Goal: Transaction & Acquisition: Purchase product/service

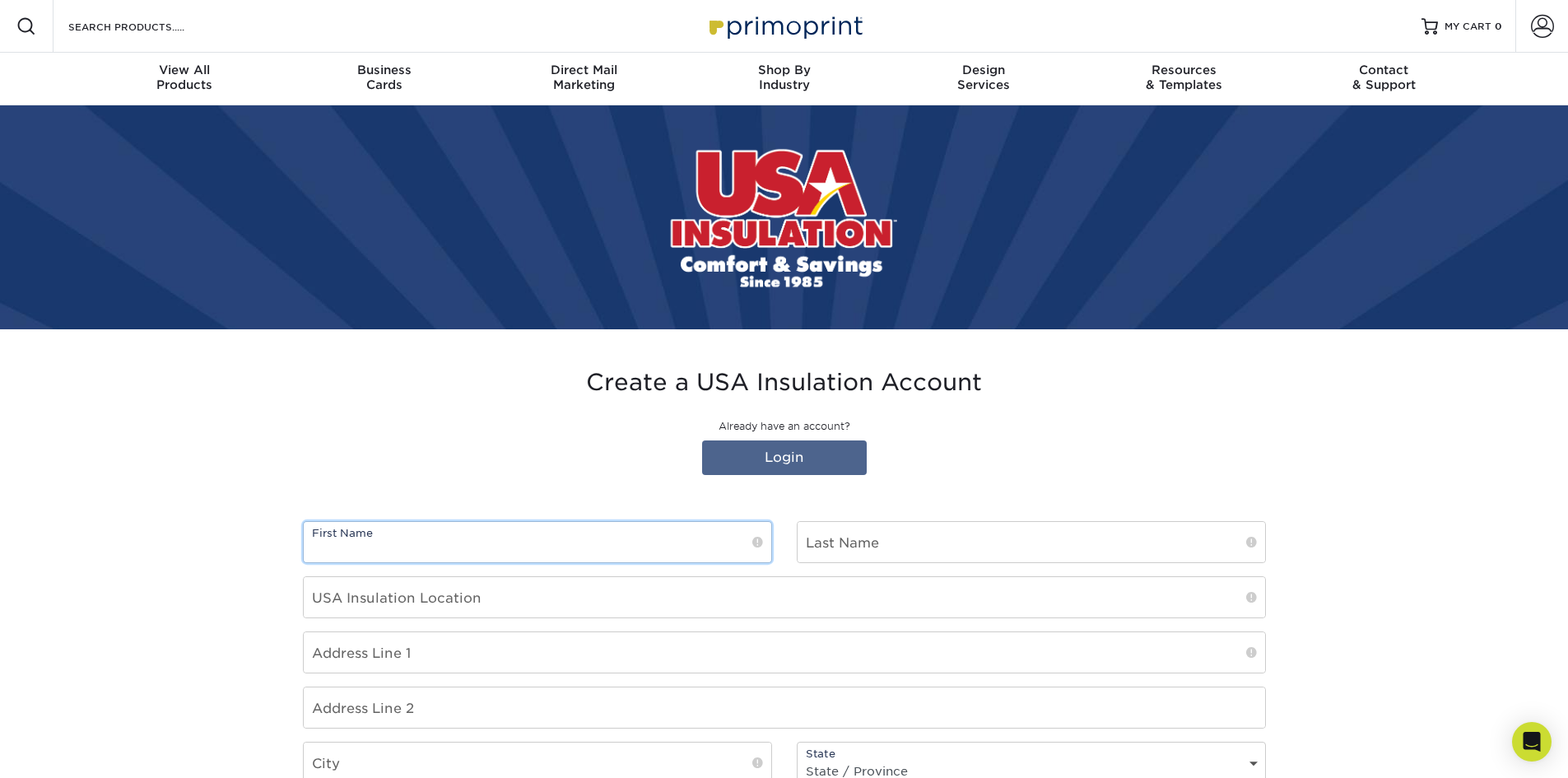
click at [464, 538] on input "text" at bounding box center [537, 543] width 467 height 40
click at [805, 456] on link "Login" at bounding box center [784, 458] width 164 height 35
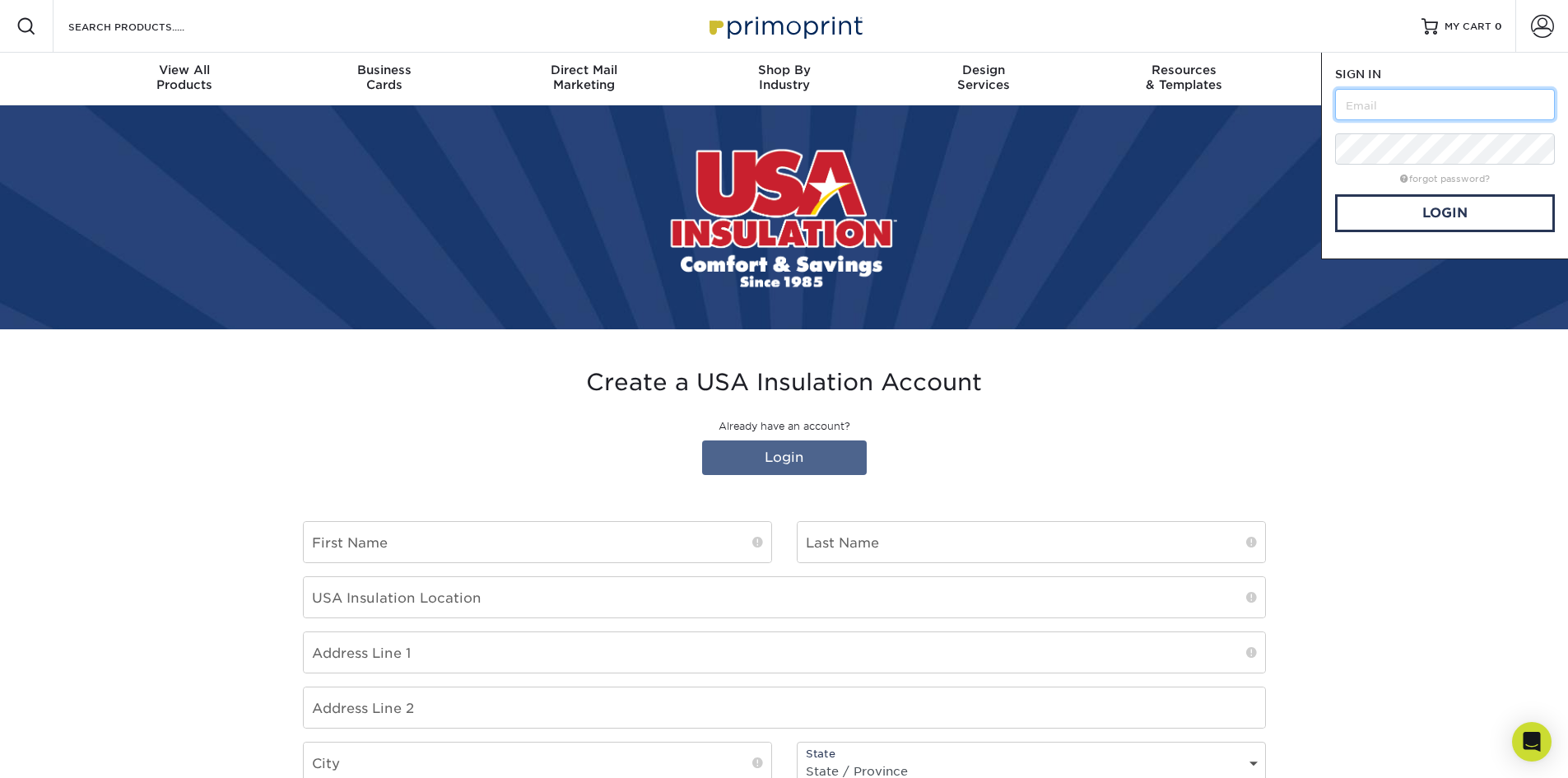
click at [1380, 107] on input "text" at bounding box center [1445, 105] width 219 height 31
type input "jmerchant@usainsulation.net"
click at [1464, 211] on link "Login" at bounding box center [1445, 213] width 219 height 38
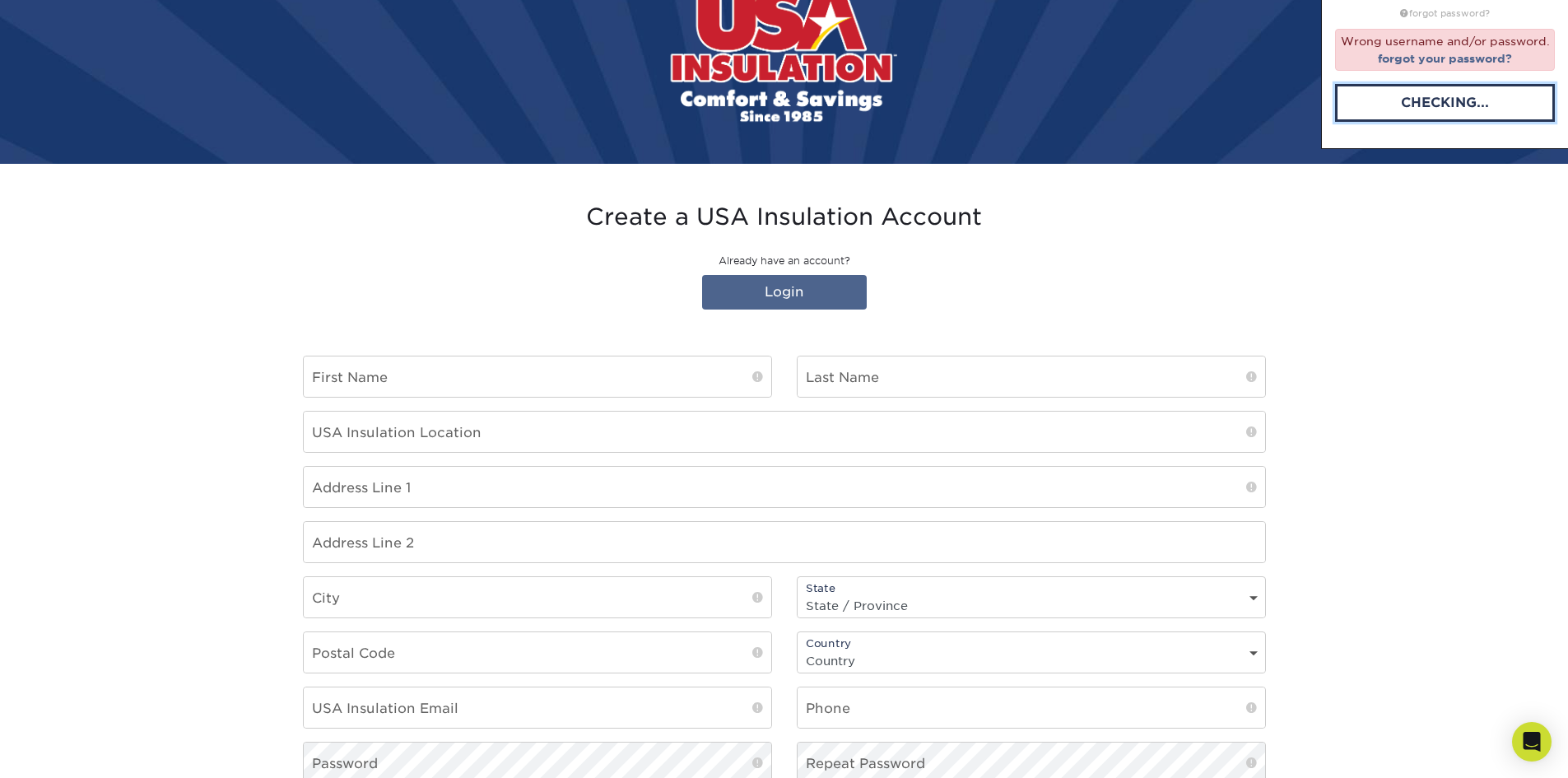
scroll to position [412, 0]
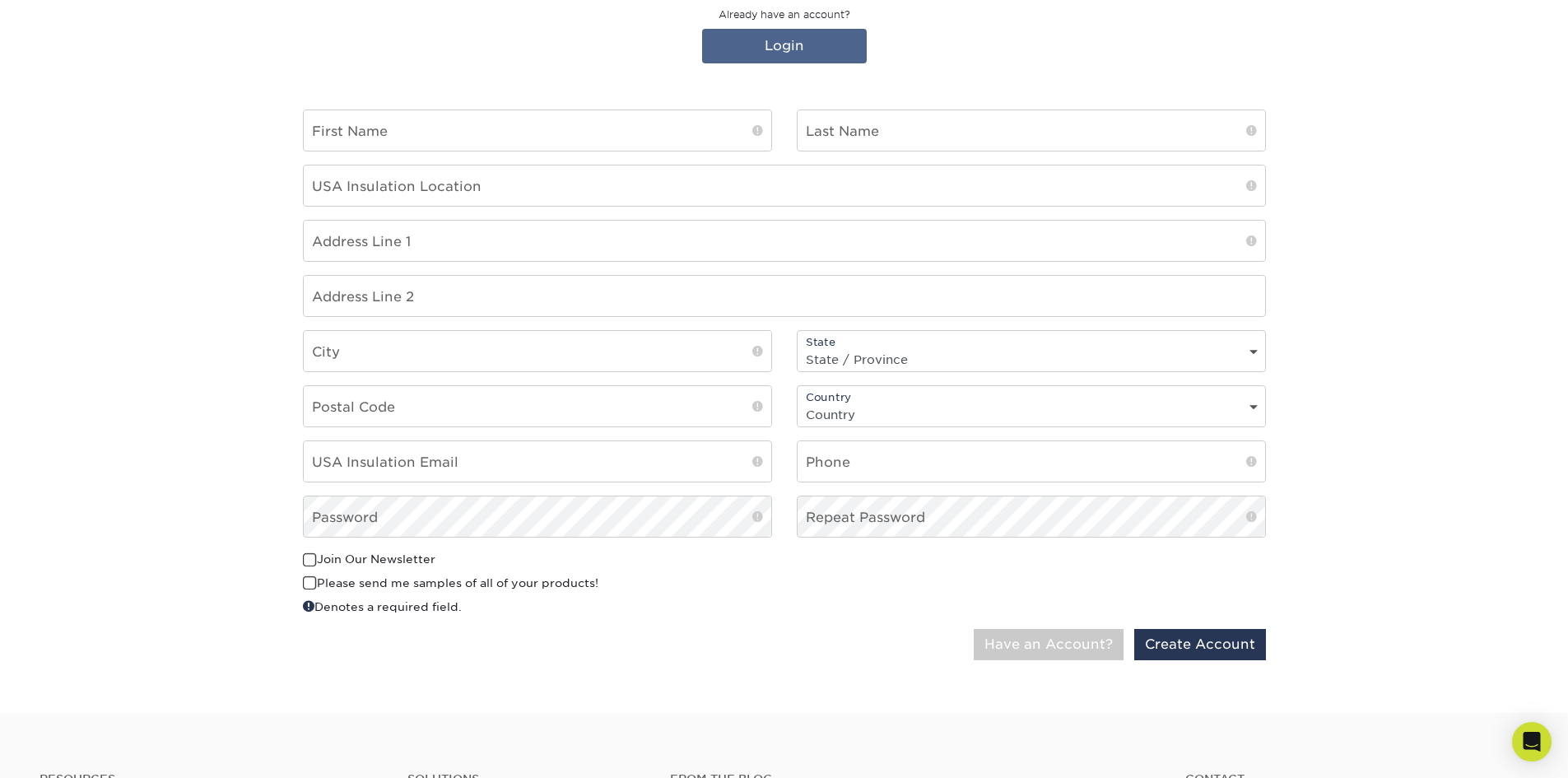
click at [626, 693] on div "Create a USA Insulation Account Already have an account? Login First Name Last …" at bounding box center [785, 315] width 988 height 795
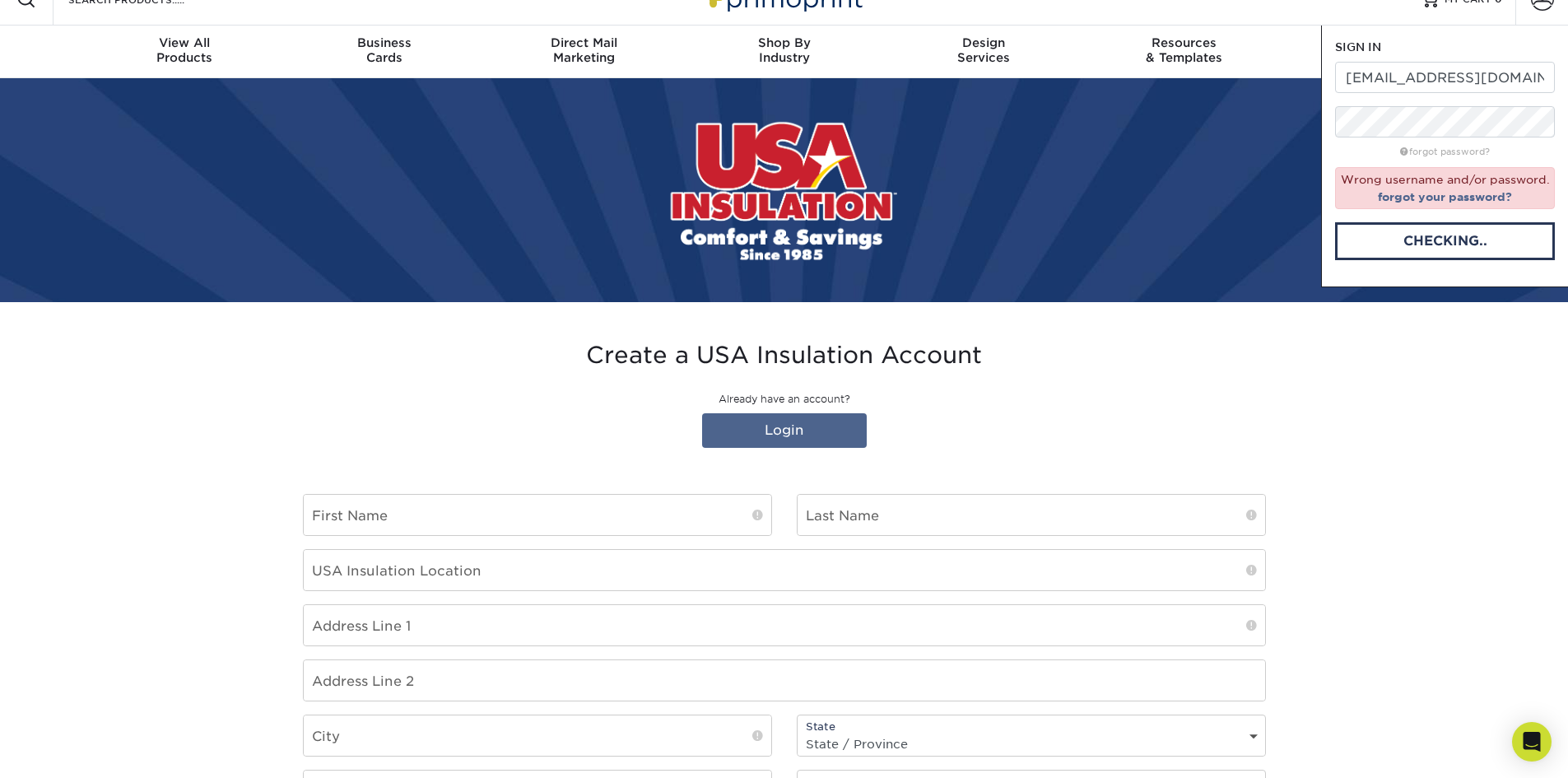
scroll to position [0, 0]
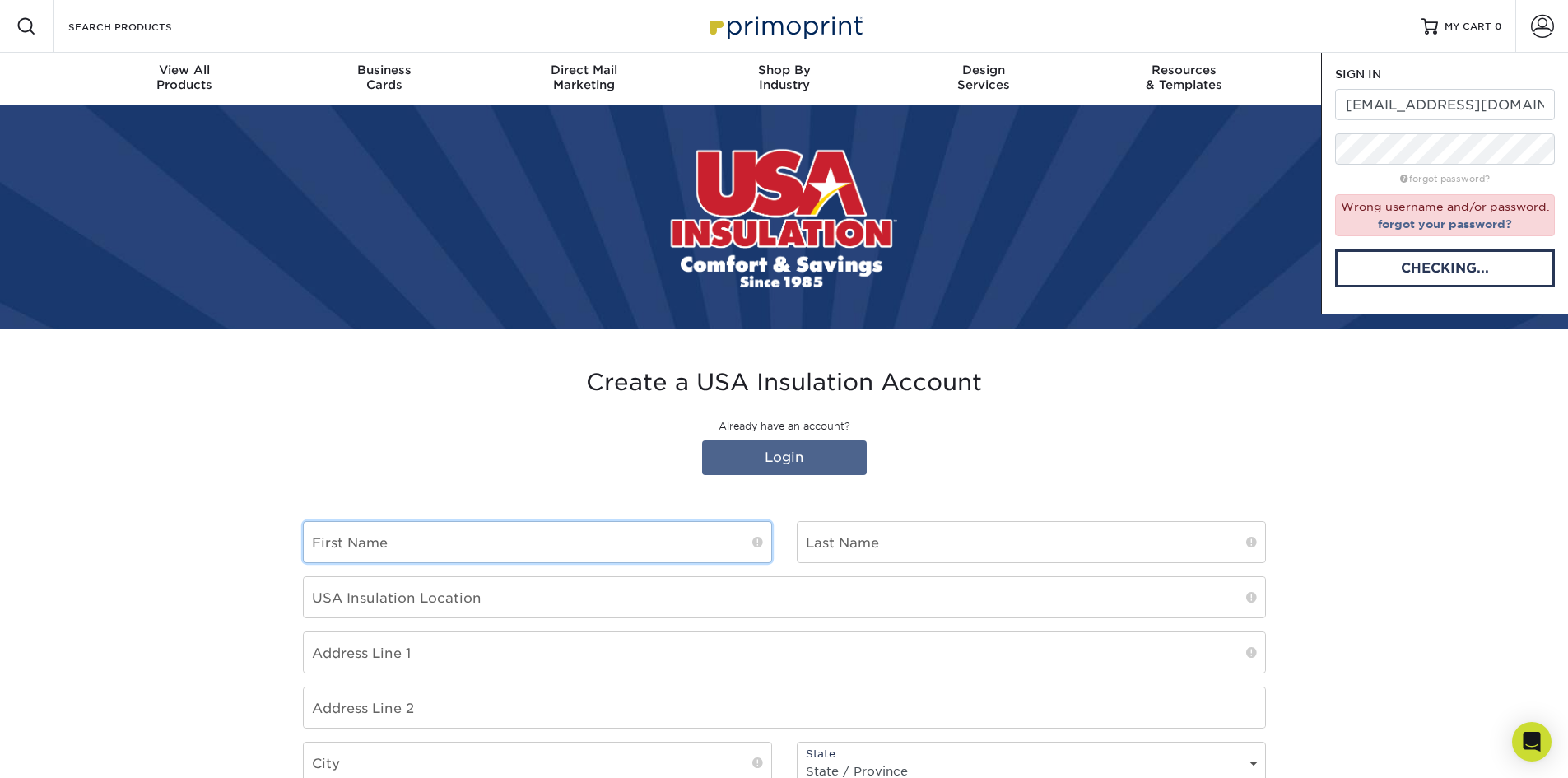
click at [357, 536] on input "text" at bounding box center [537, 543] width 467 height 40
type input "James"
type input "Merchant"
type input "Fairfax County"
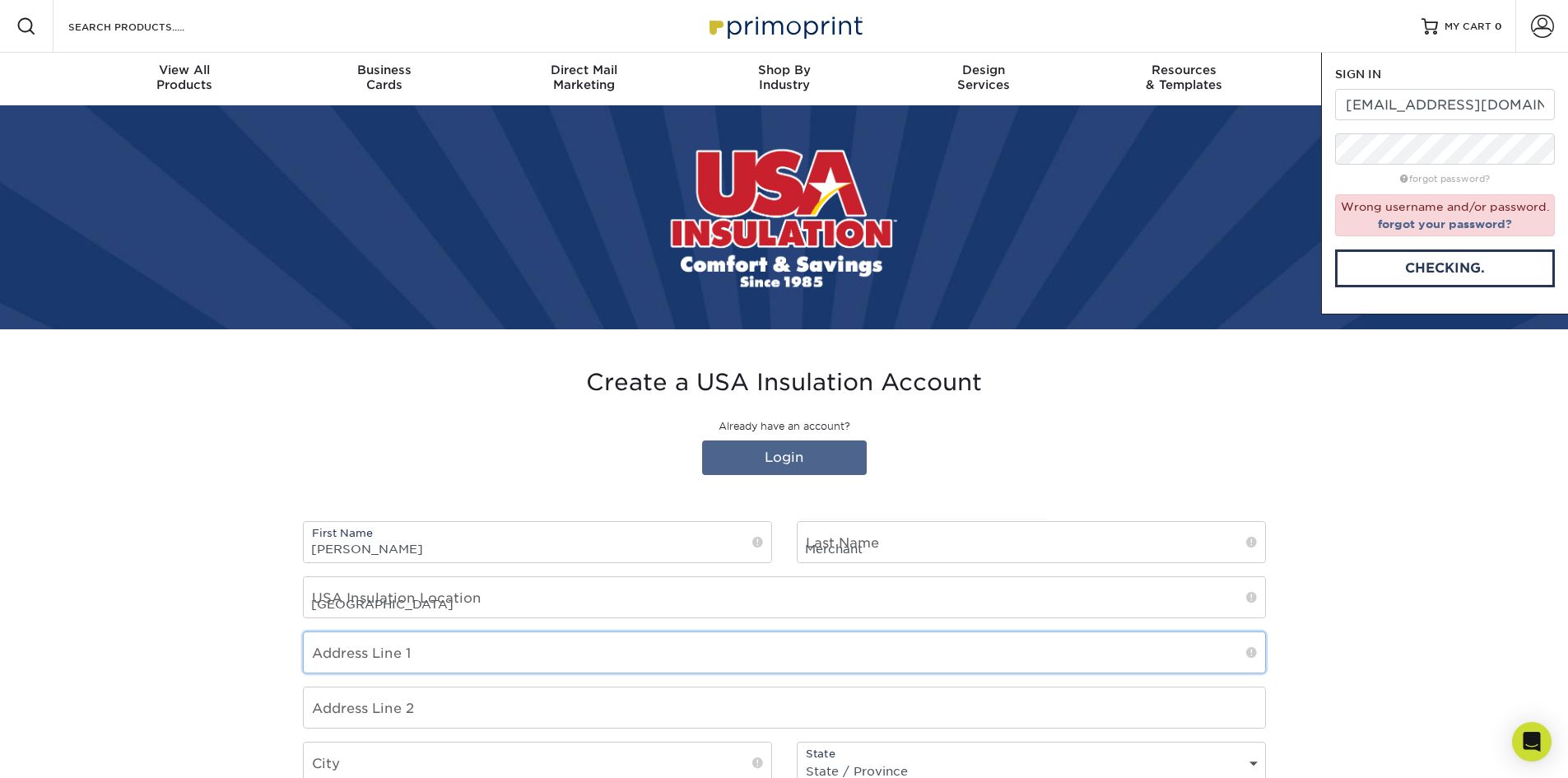
type input "12025 New Dominion Pkwy"
type input "Apt 508"
type input "Reston"
select select "VA"
type input "20190"
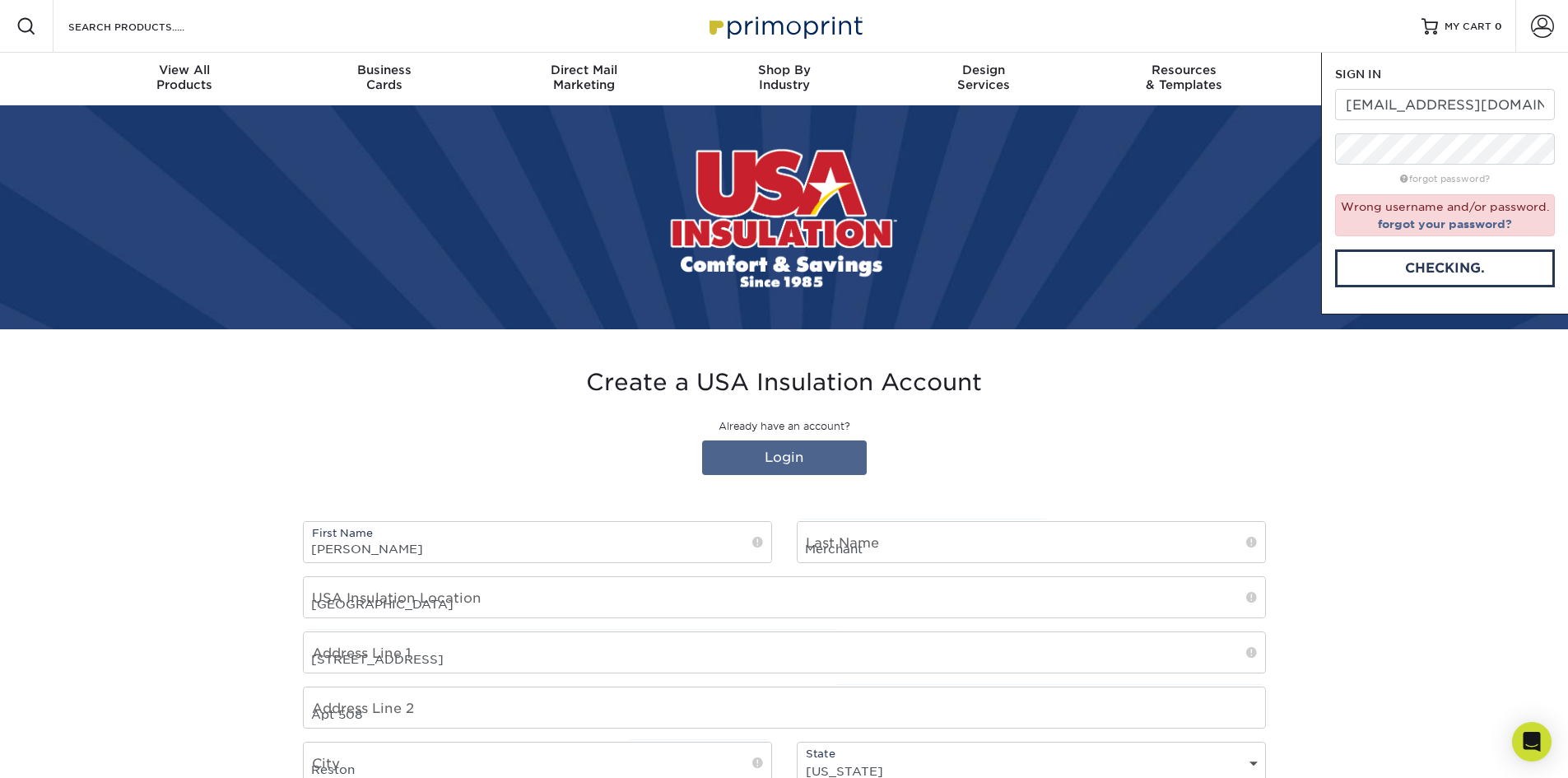
select select "US"
type input "jmerchant@usainsulation.net"
type input "7576812504"
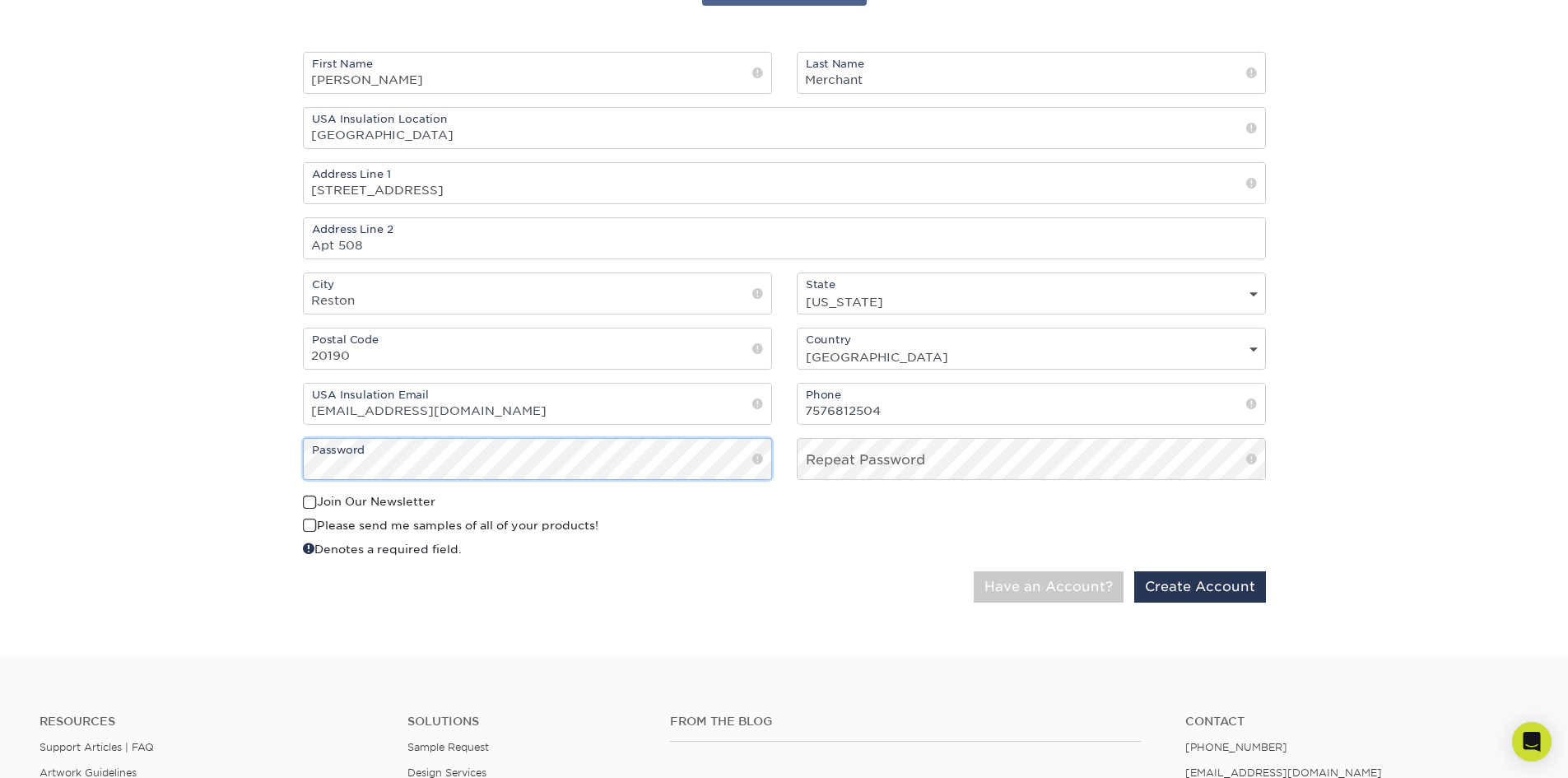
scroll to position [494, 0]
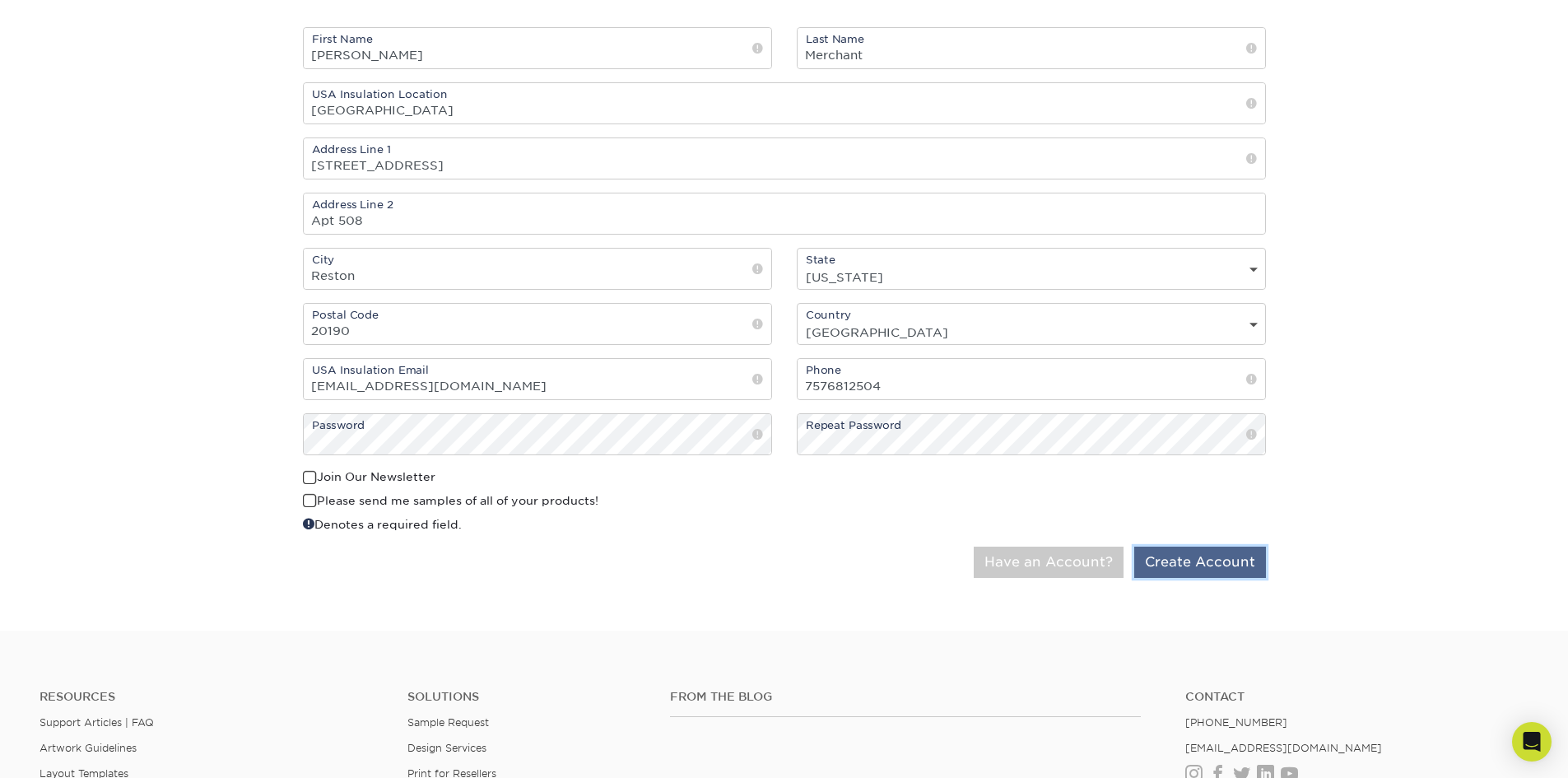
click at [1189, 571] on button "Create Account" at bounding box center [1200, 562] width 131 height 31
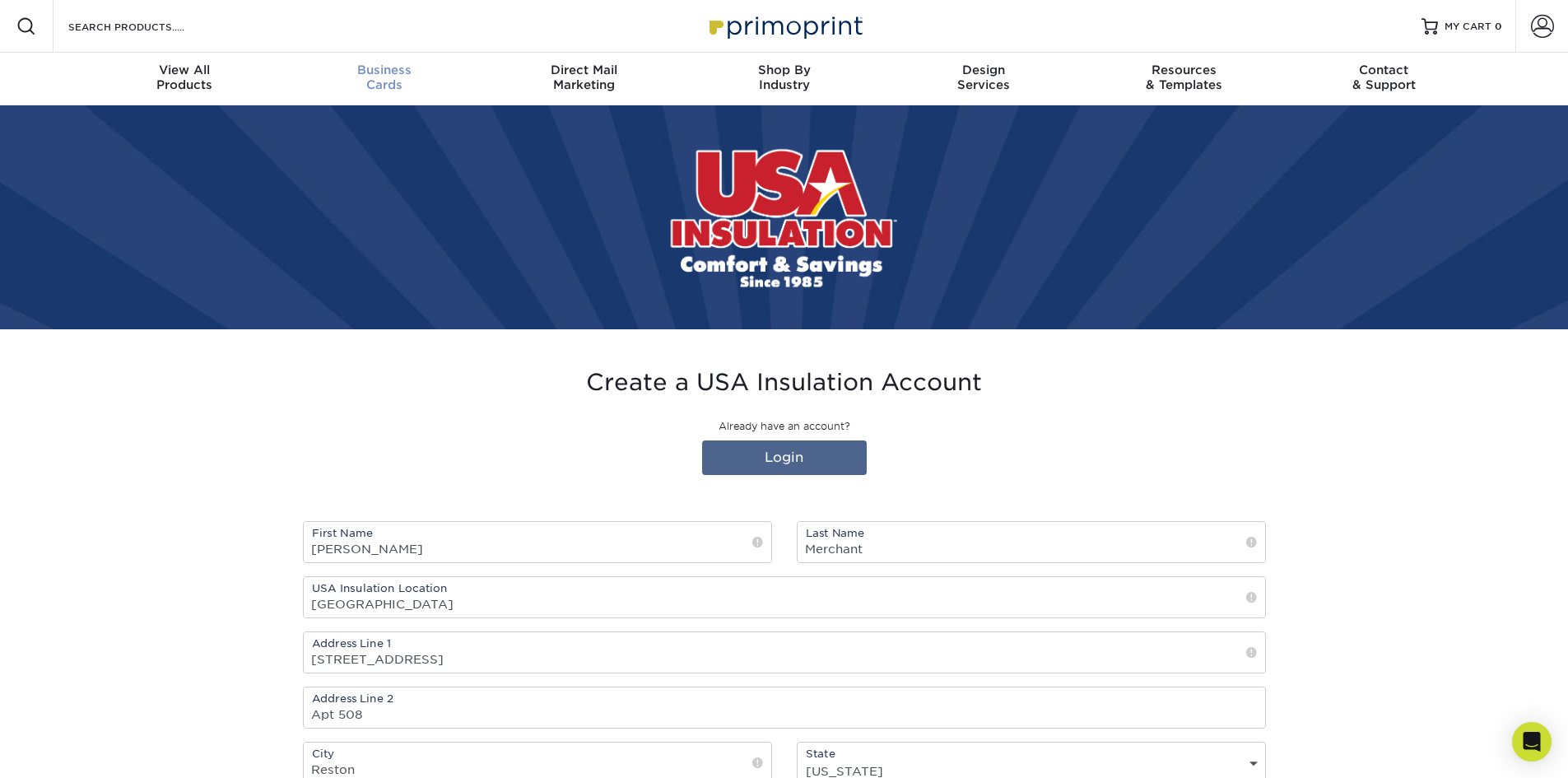
click at [372, 76] on span "Business" at bounding box center [384, 70] width 200 height 15
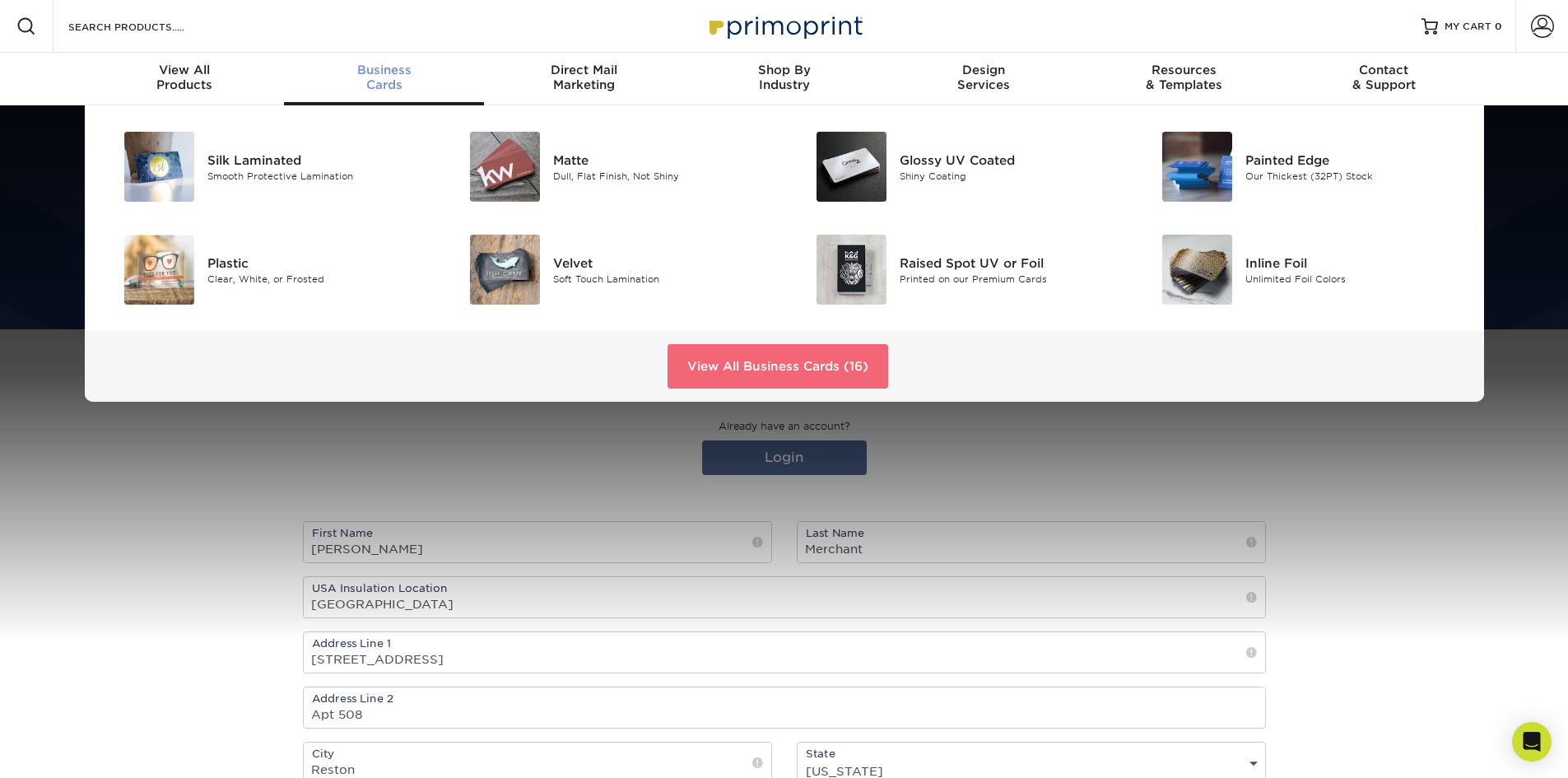
click at [760, 371] on link "View All Business Cards (16)" at bounding box center [778, 366] width 220 height 44
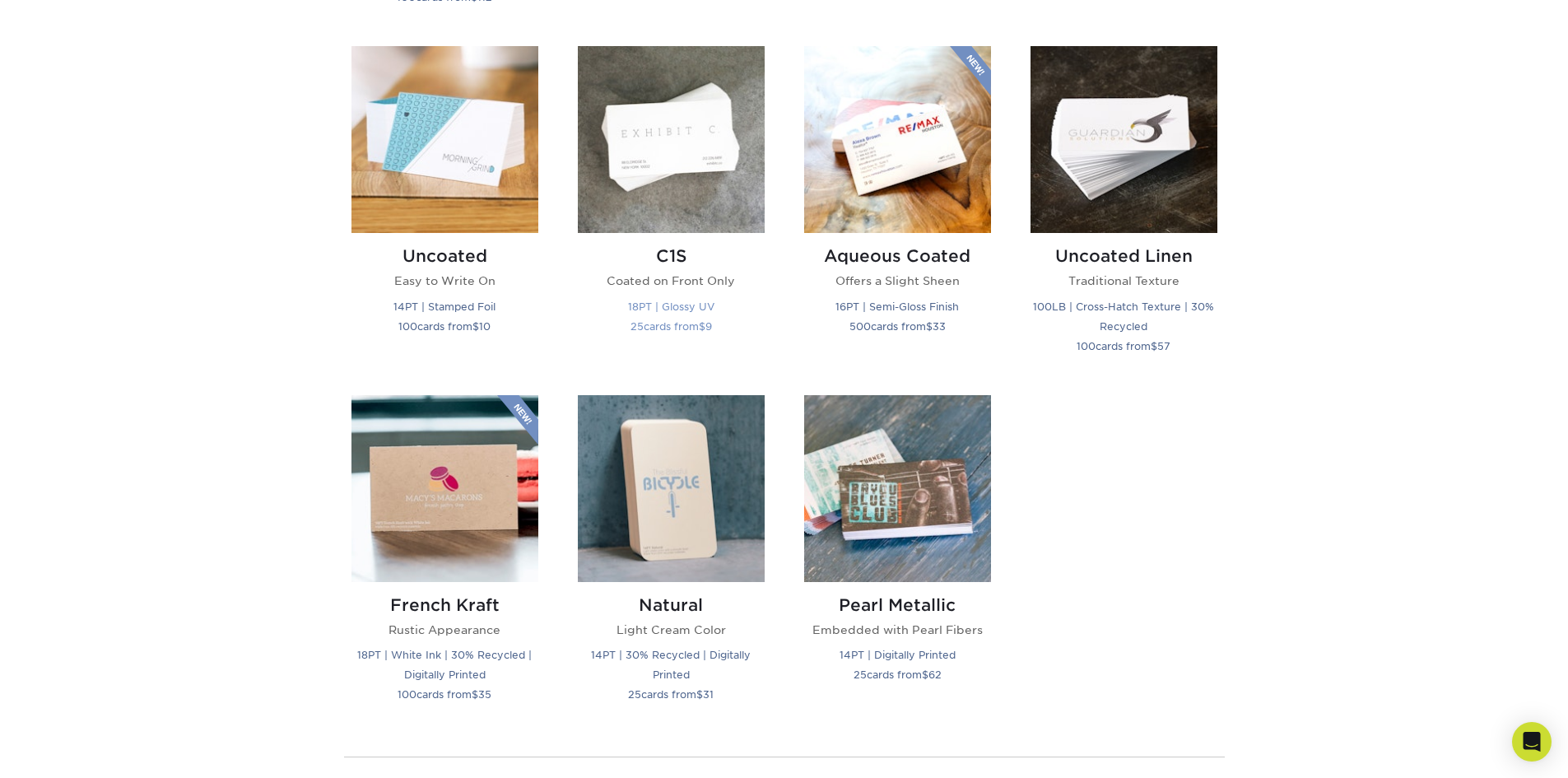
scroll to position [1483, 0]
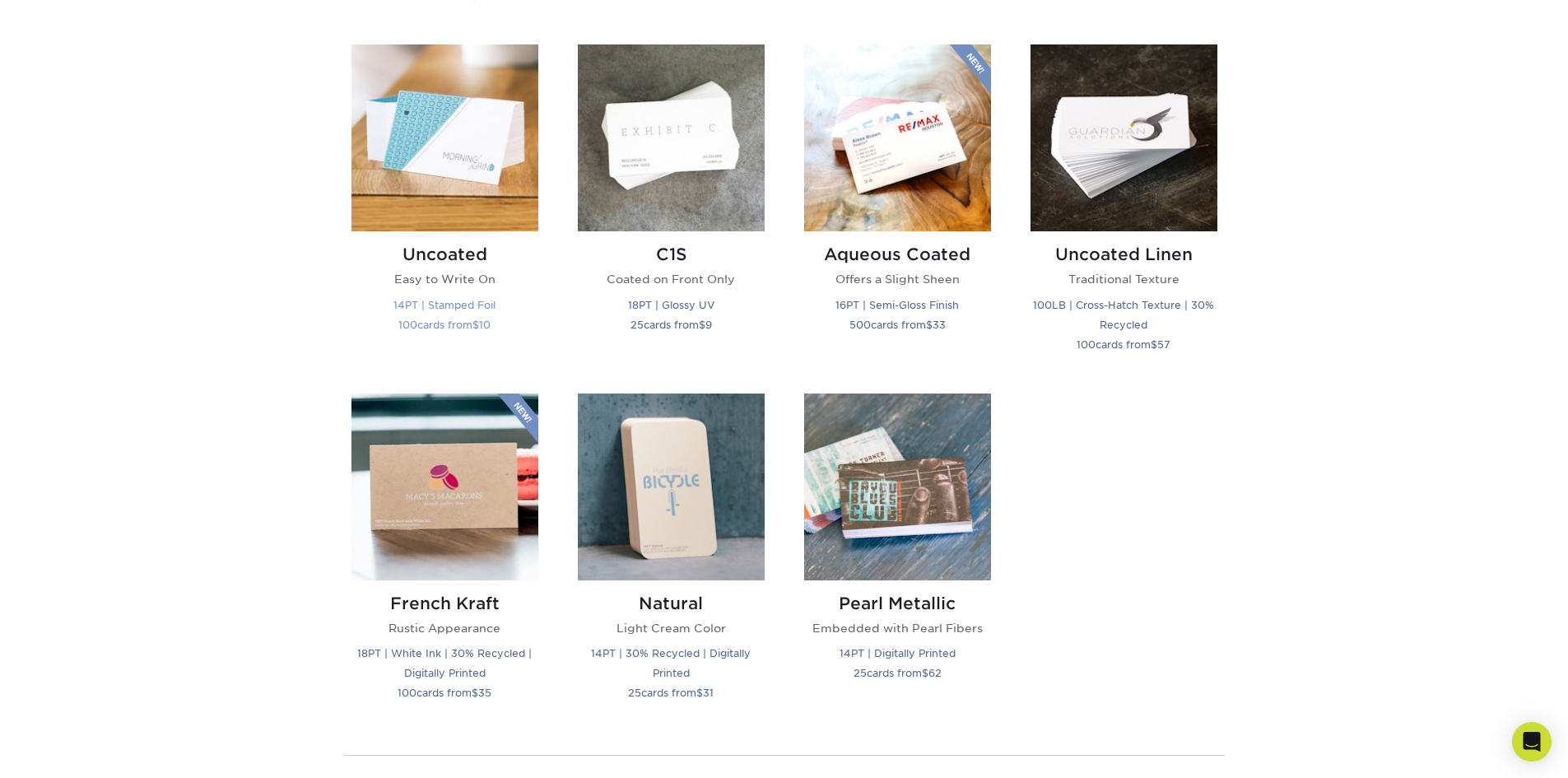
click at [454, 140] on img at bounding box center [445, 138] width 187 height 187
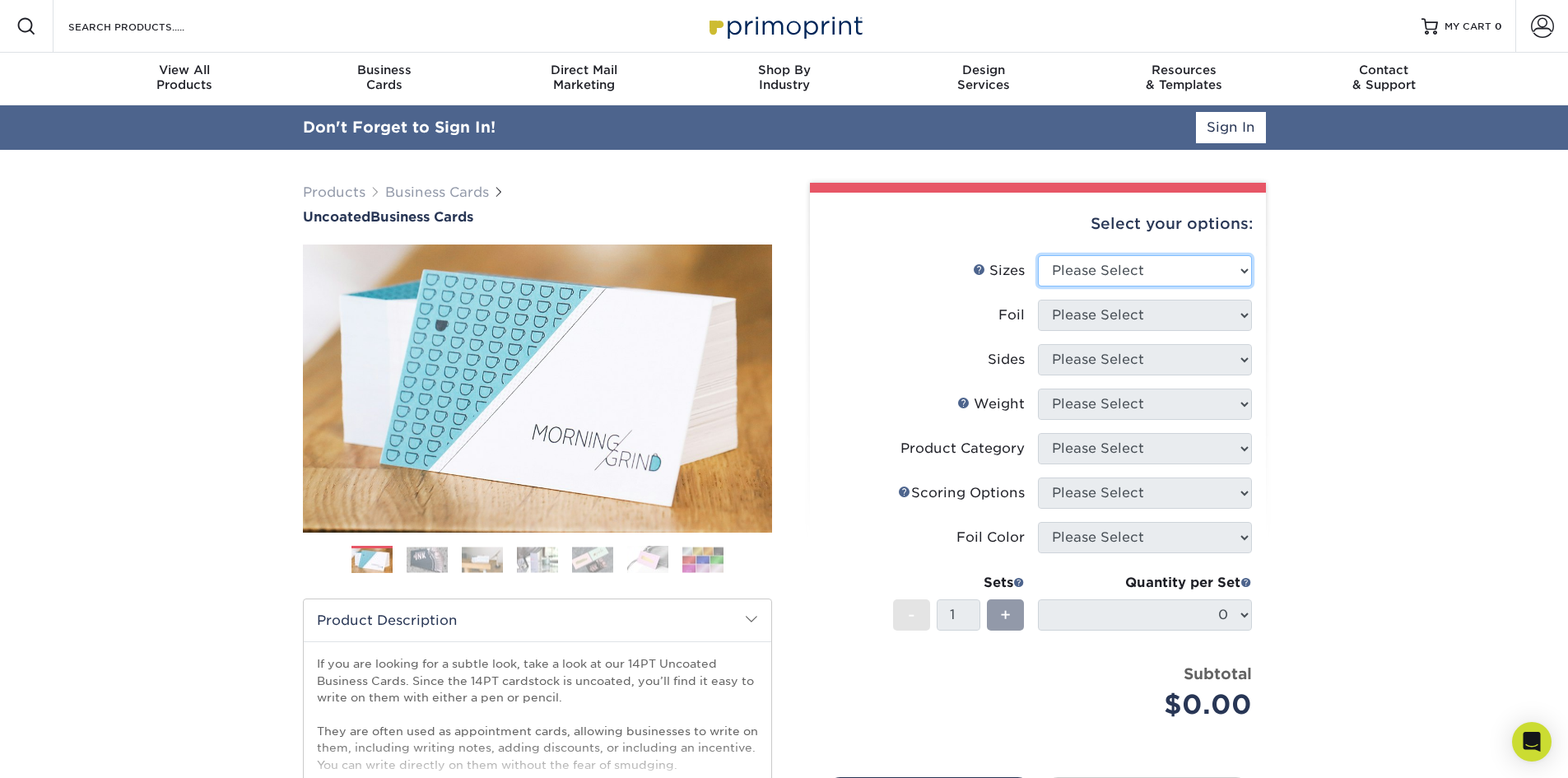
click at [1238, 276] on select "Please Select 1.5" x 3.5" - Mini 1.75" x 3.5" - Mini 2" x 3.5" - Standard 2" x …" at bounding box center [1145, 271] width 214 height 31
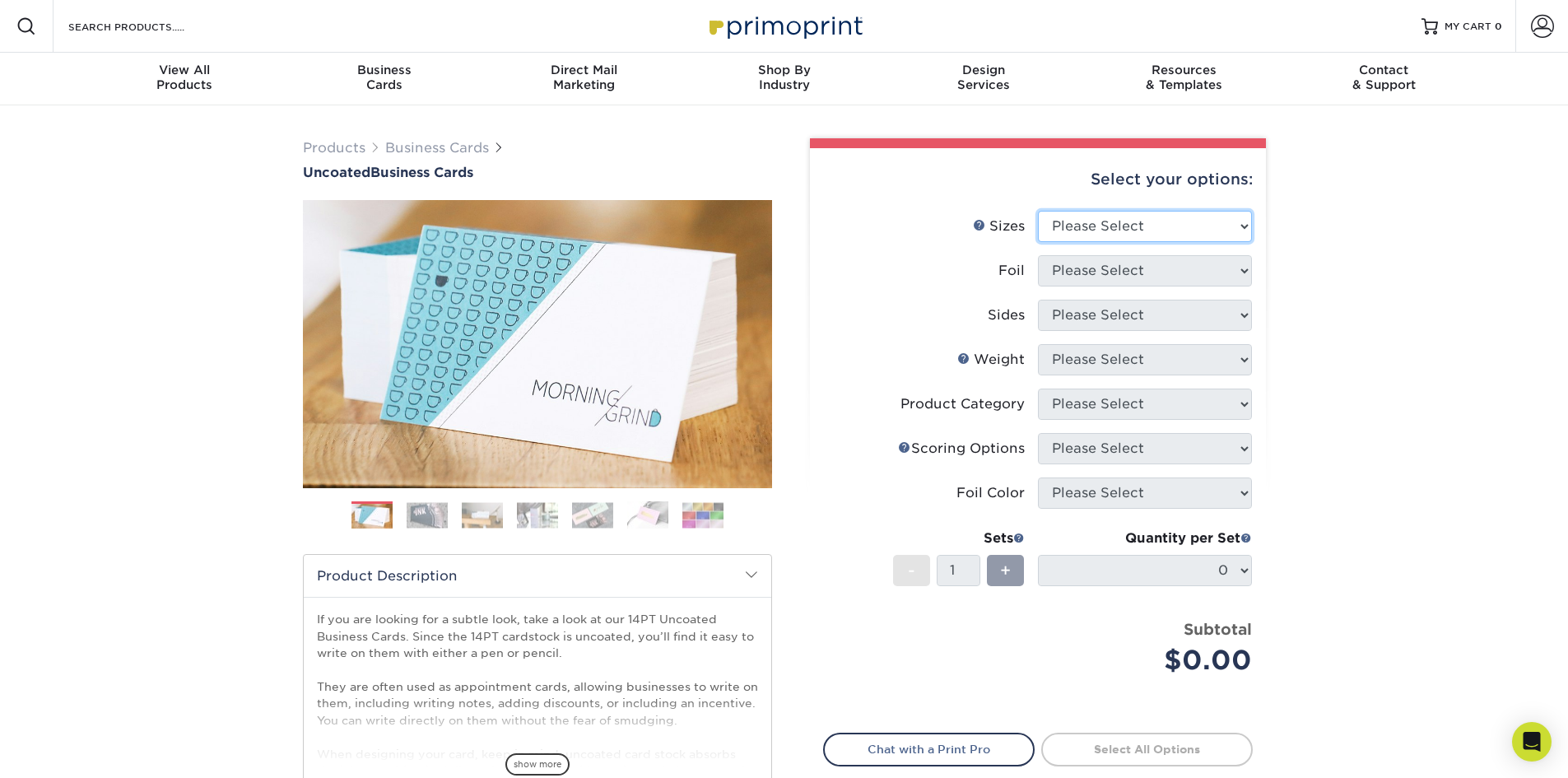
select select "2.00x3.50"
click at [1038, 211] on select "Please Select 1.5" x 3.5" - Mini 1.75" x 3.5" - Mini 2" x 3.5" - Standard 2" x …" at bounding box center [1145, 227] width 214 height 31
click at [1247, 269] on select "Please Select Yes No" at bounding box center [1145, 271] width 214 height 31
select select "0"
click at [1038, 255] on select "Please Select Yes No" at bounding box center [1145, 271] width 214 height 31
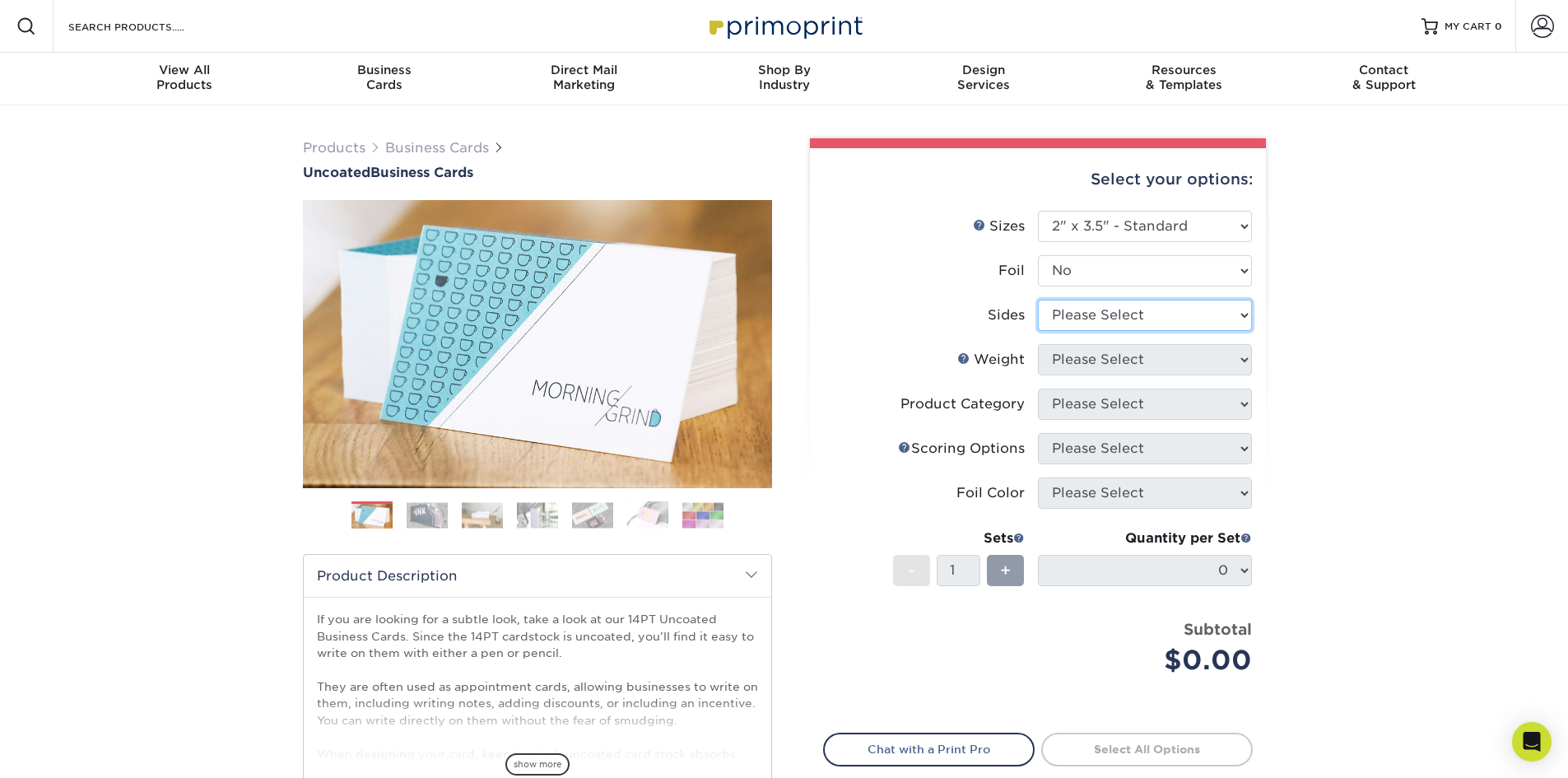
click at [1248, 313] on select "Please Select Print Both Sides Print Front Only" at bounding box center [1145, 315] width 214 height 31
select select "13abbda7-1d64-4f25-8bb2-c179b224825d"
click at [1038, 299] on select "Please Select Print Both Sides Print Front Only" at bounding box center [1145, 315] width 214 height 31
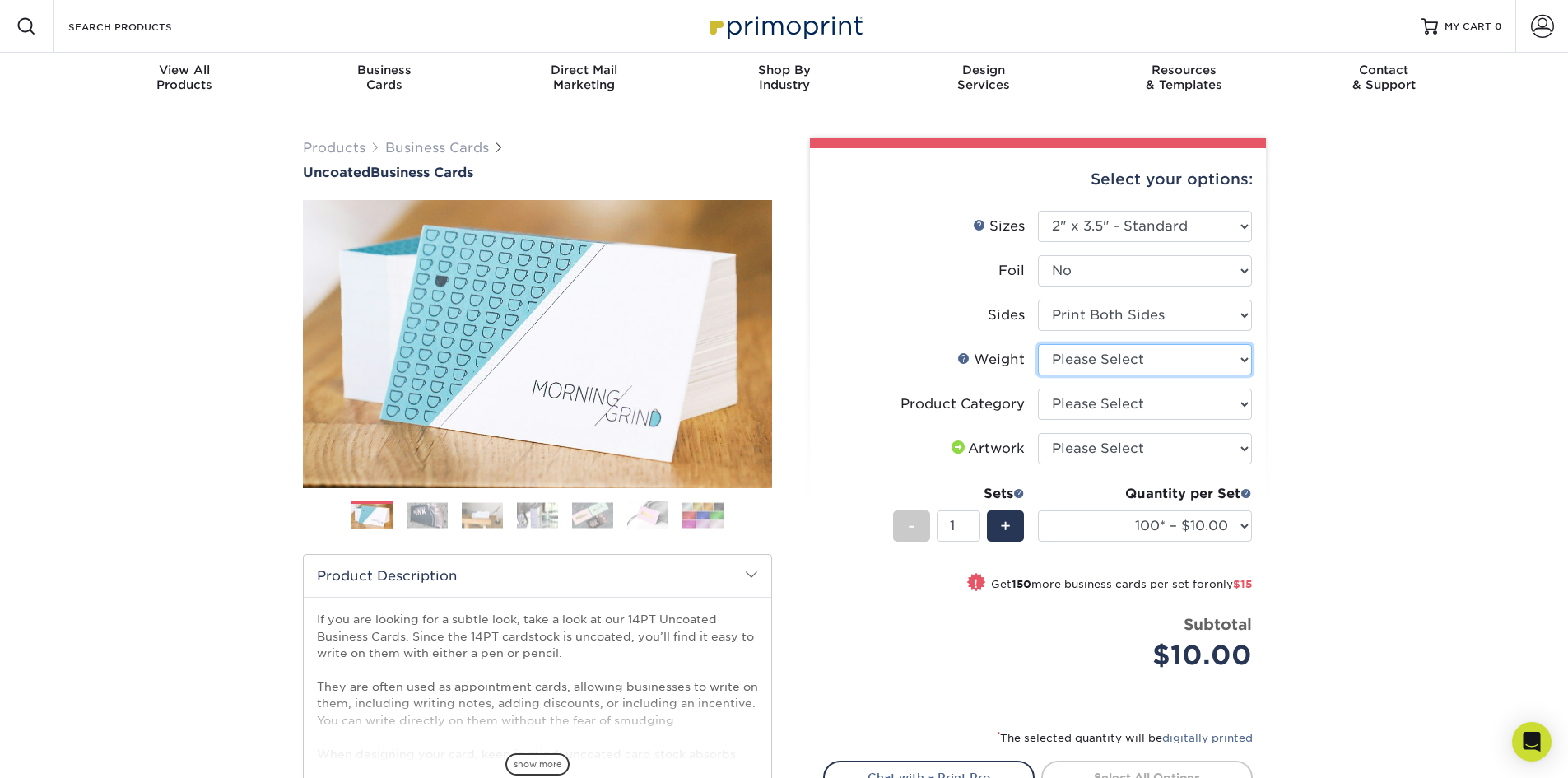
click at [1244, 359] on select "Please Select 14PT Uncoated" at bounding box center [1145, 360] width 214 height 31
click at [1244, 360] on select "Please Select 14PT Uncoated" at bounding box center [1145, 360] width 214 height 31
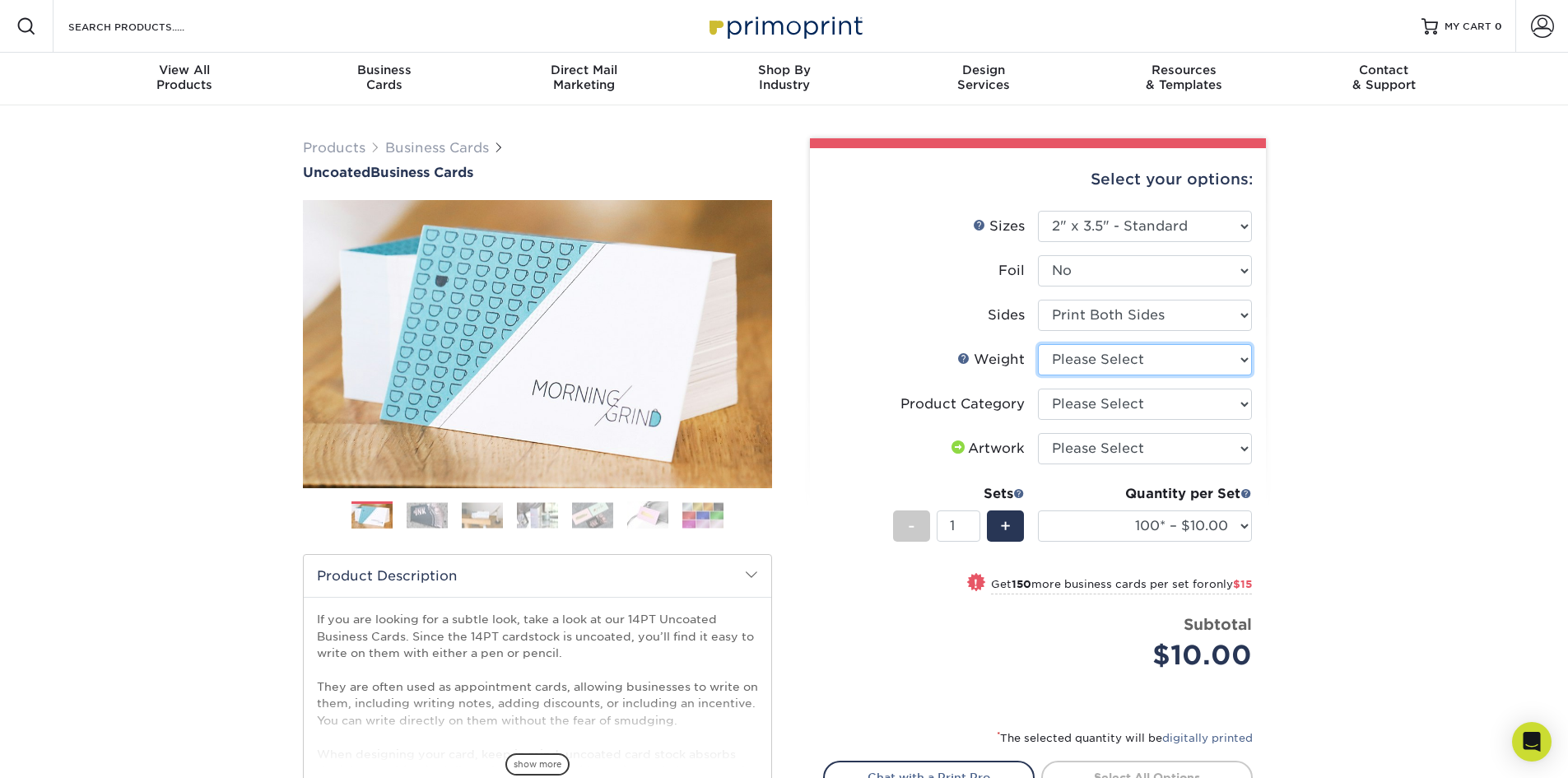
click at [1244, 360] on select "Please Select 14PT Uncoated" at bounding box center [1145, 360] width 214 height 31
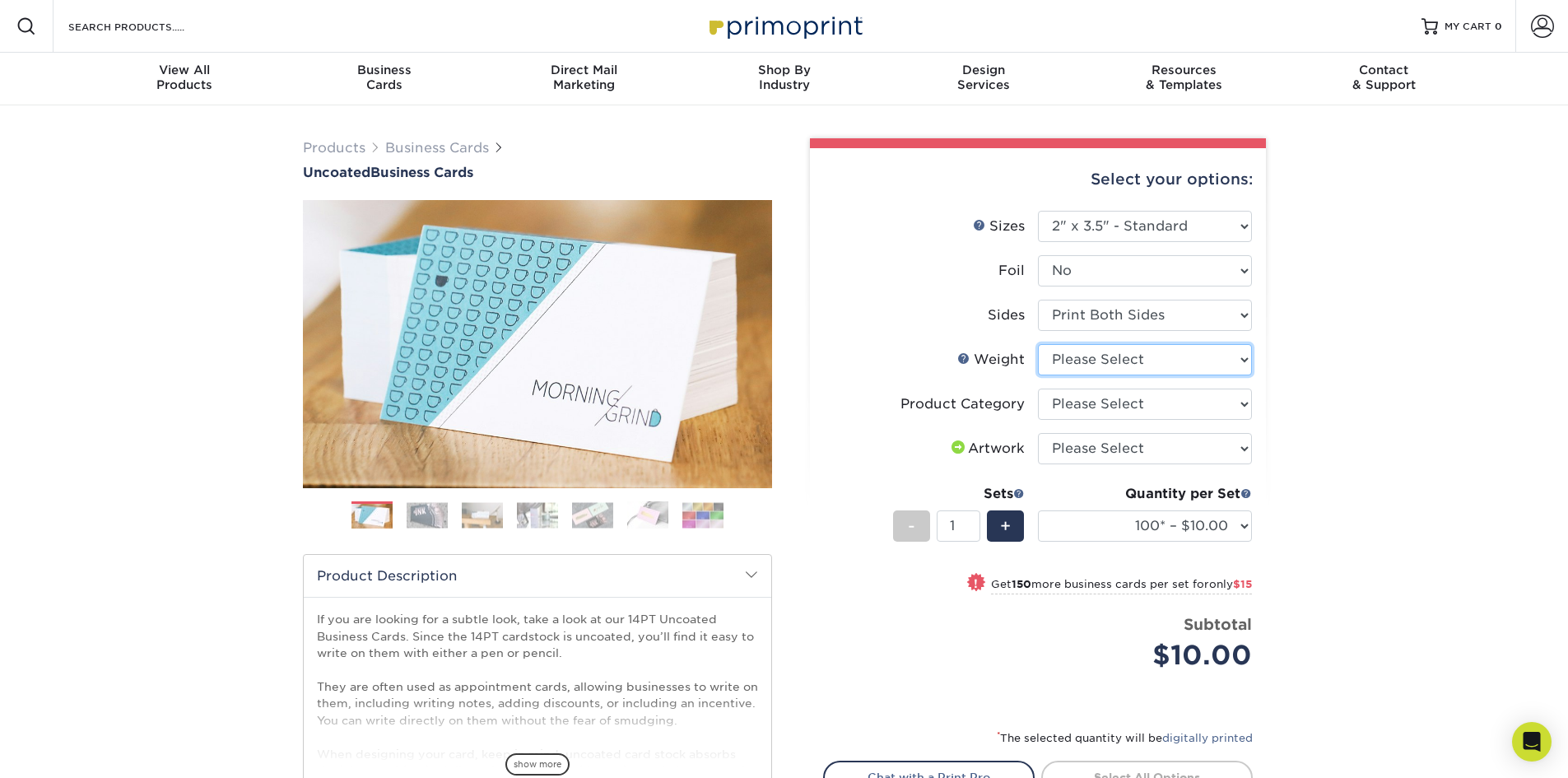
click at [1244, 360] on select "Please Select 14PT Uncoated" at bounding box center [1145, 360] width 214 height 31
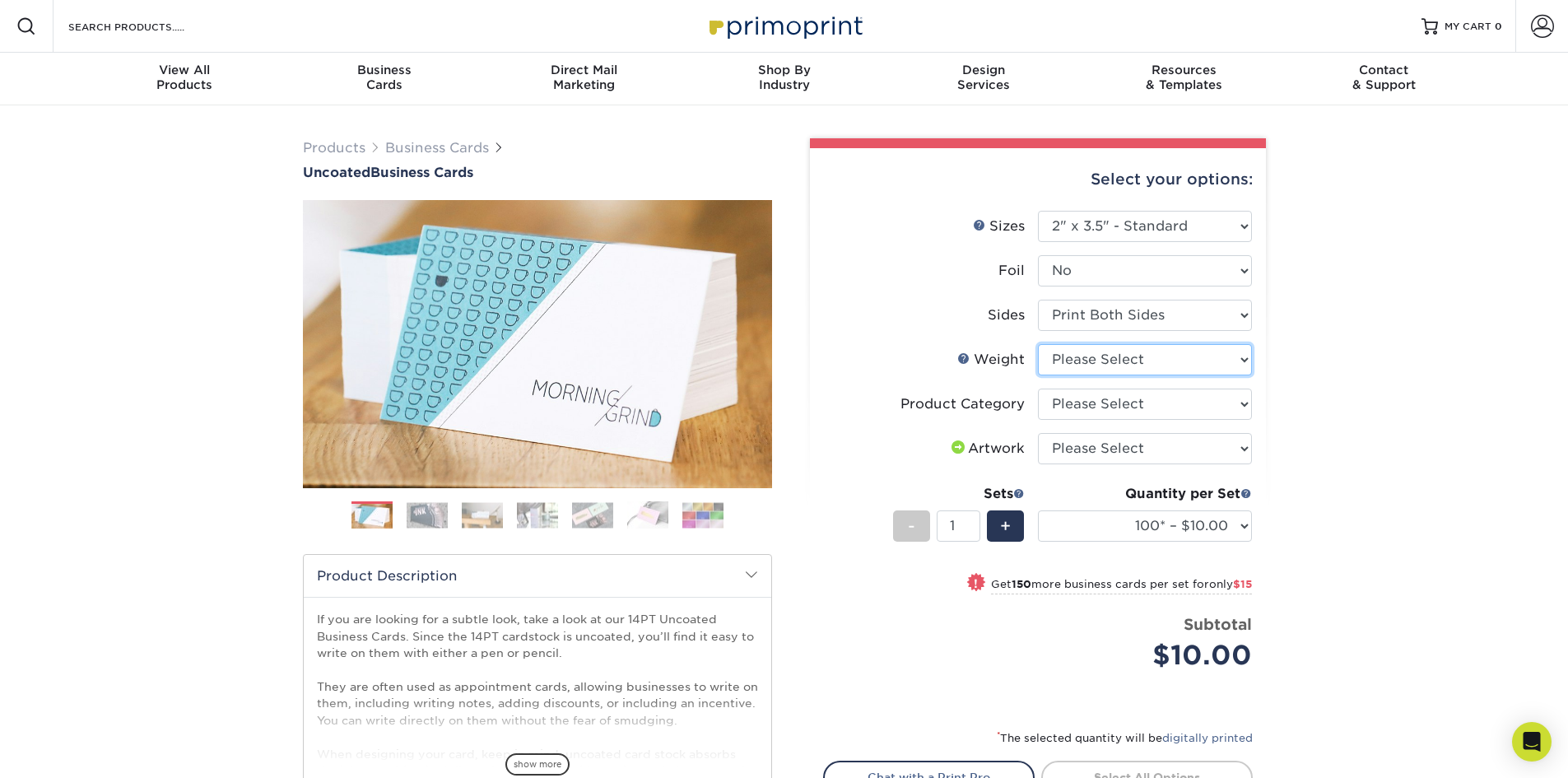
select select "14PT Uncoated"
click at [1038, 344] on select "Please Select 14PT Uncoated" at bounding box center [1145, 360] width 214 height 31
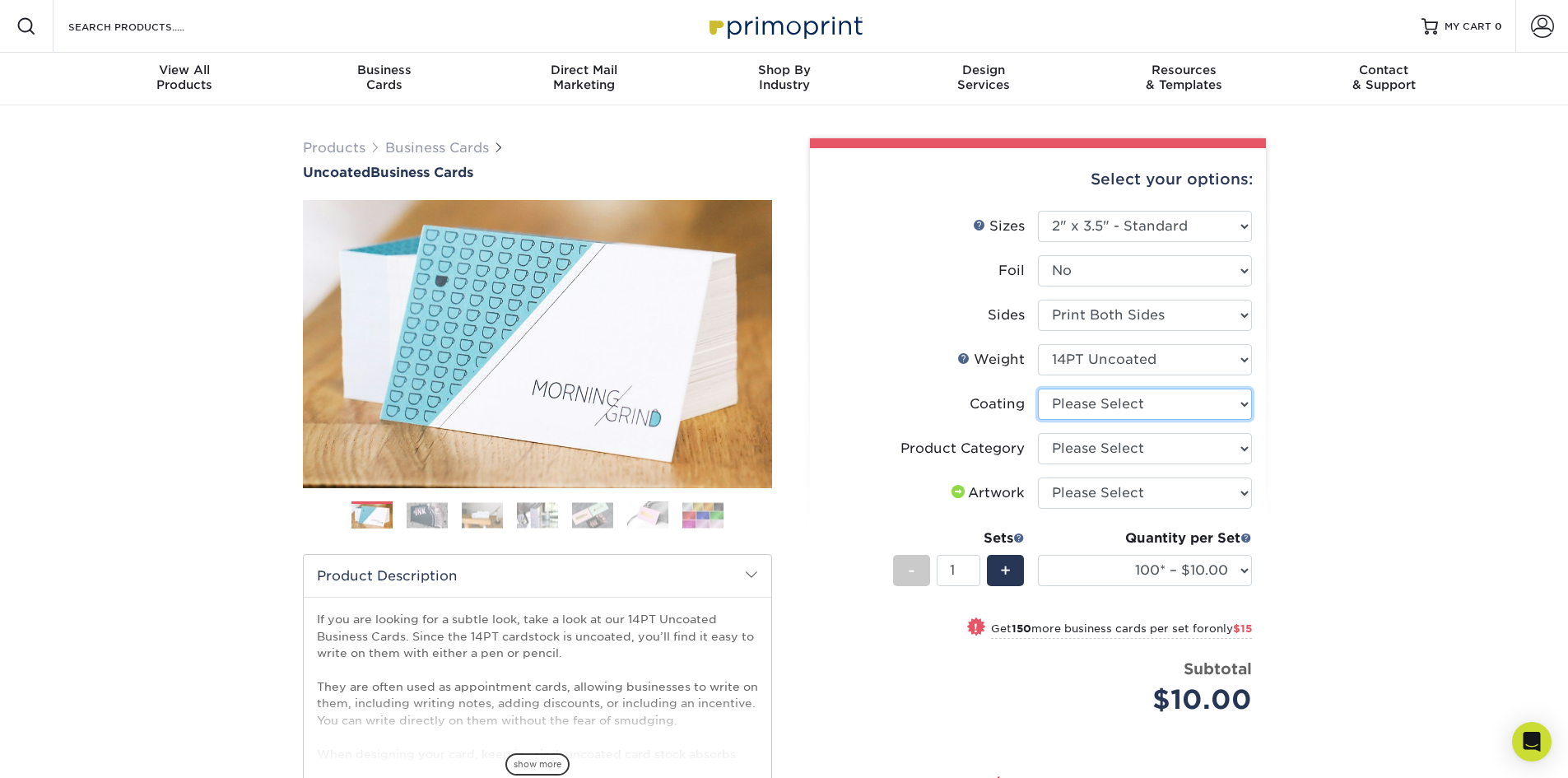
click at [1243, 407] on select at bounding box center [1145, 404] width 214 height 31
select select "3e7618de-abca-4bda-9f97-8b9129e913d8"
click at [1038, 389] on select at bounding box center [1145, 404] width 214 height 31
drag, startPoint x: 1238, startPoint y: 412, endPoint x: 1216, endPoint y: 452, distance: 45.7
click at [0, 0] on div at bounding box center [0, 0] width 0 height 0
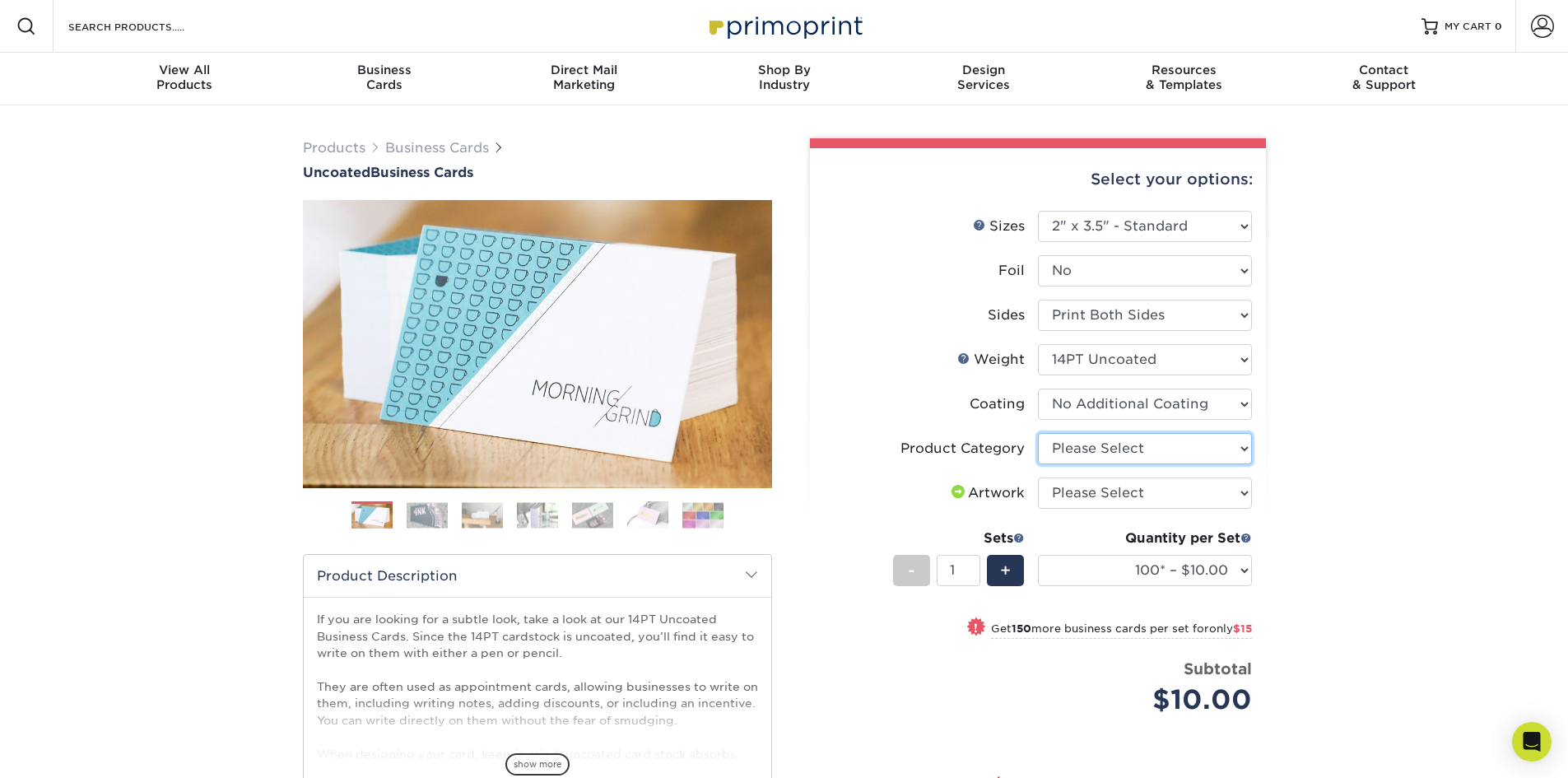
click at [1243, 447] on select "Please Select Business Cards" at bounding box center [1145, 449] width 214 height 31
select select "3b5148f1-0588-4f88-a218-97bcfdce65c1"
click at [1038, 434] on select "Please Select Business Cards" at bounding box center [1145, 449] width 214 height 31
click at [1244, 492] on select "Please Select I will upload files I need a design - $100" at bounding box center [1145, 493] width 214 height 31
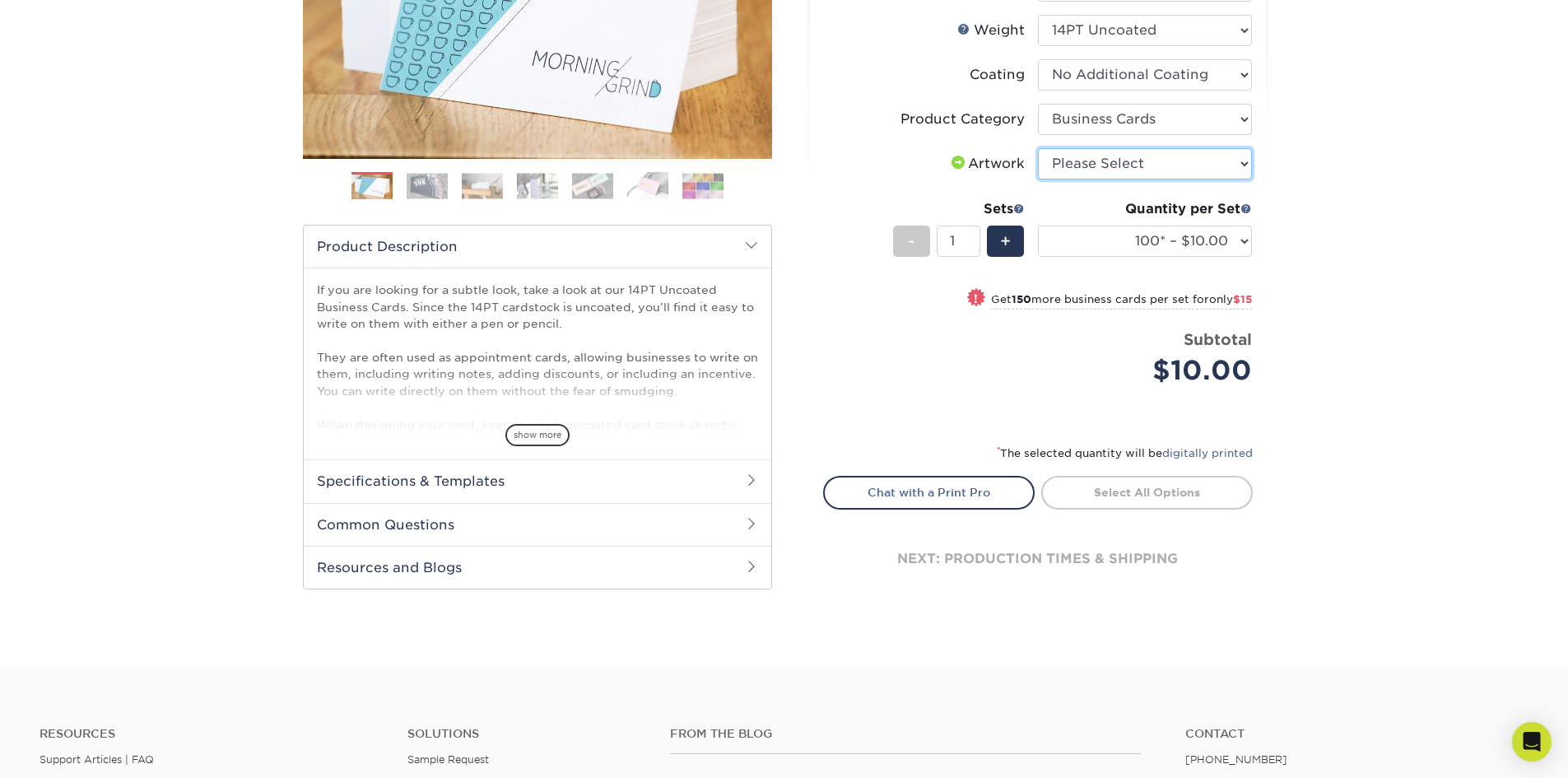
scroll to position [164, 0]
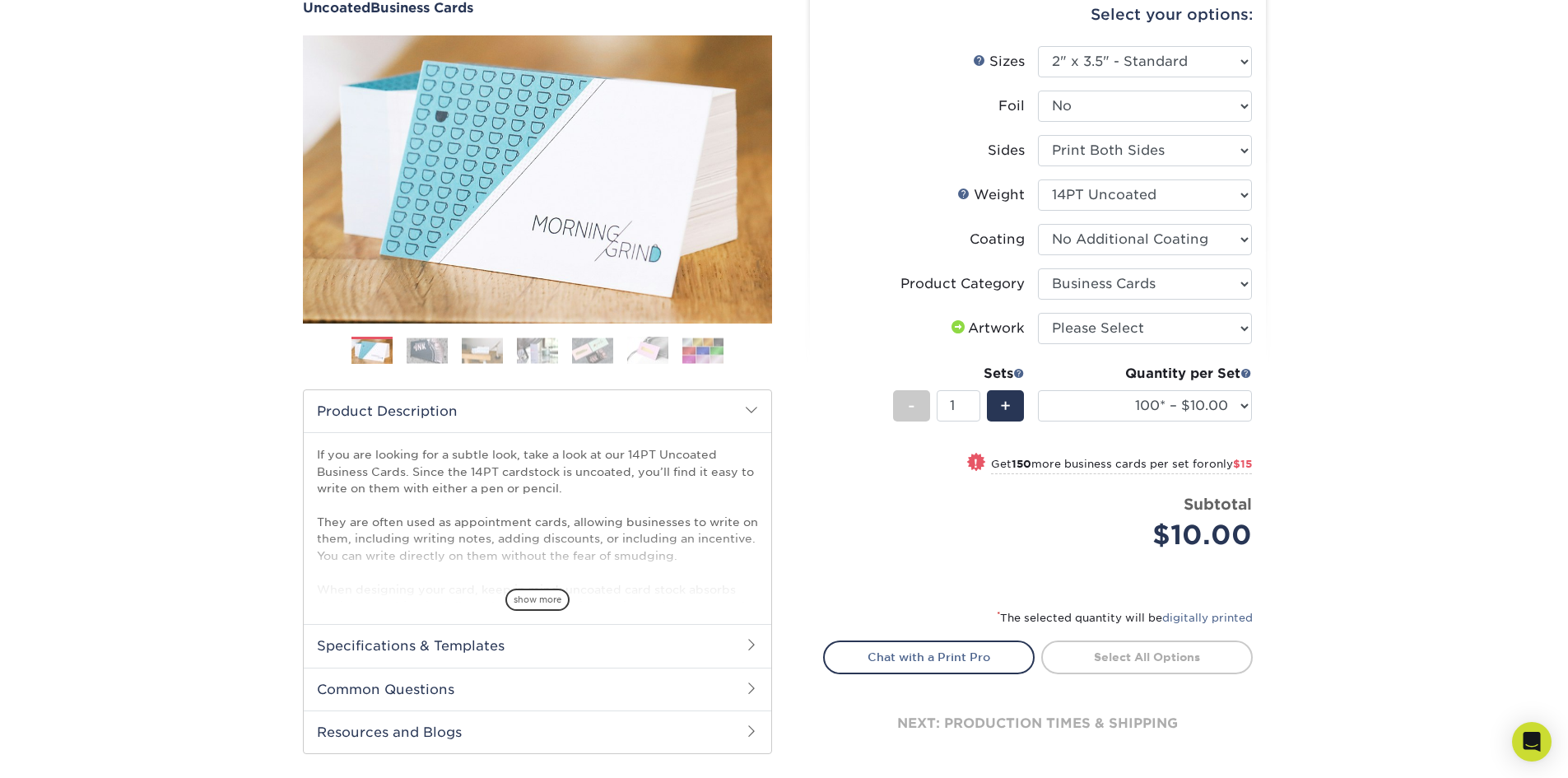
click at [752, 646] on span at bounding box center [752, 645] width 13 height 13
click at [752, 645] on span at bounding box center [752, 645] width 13 height 13
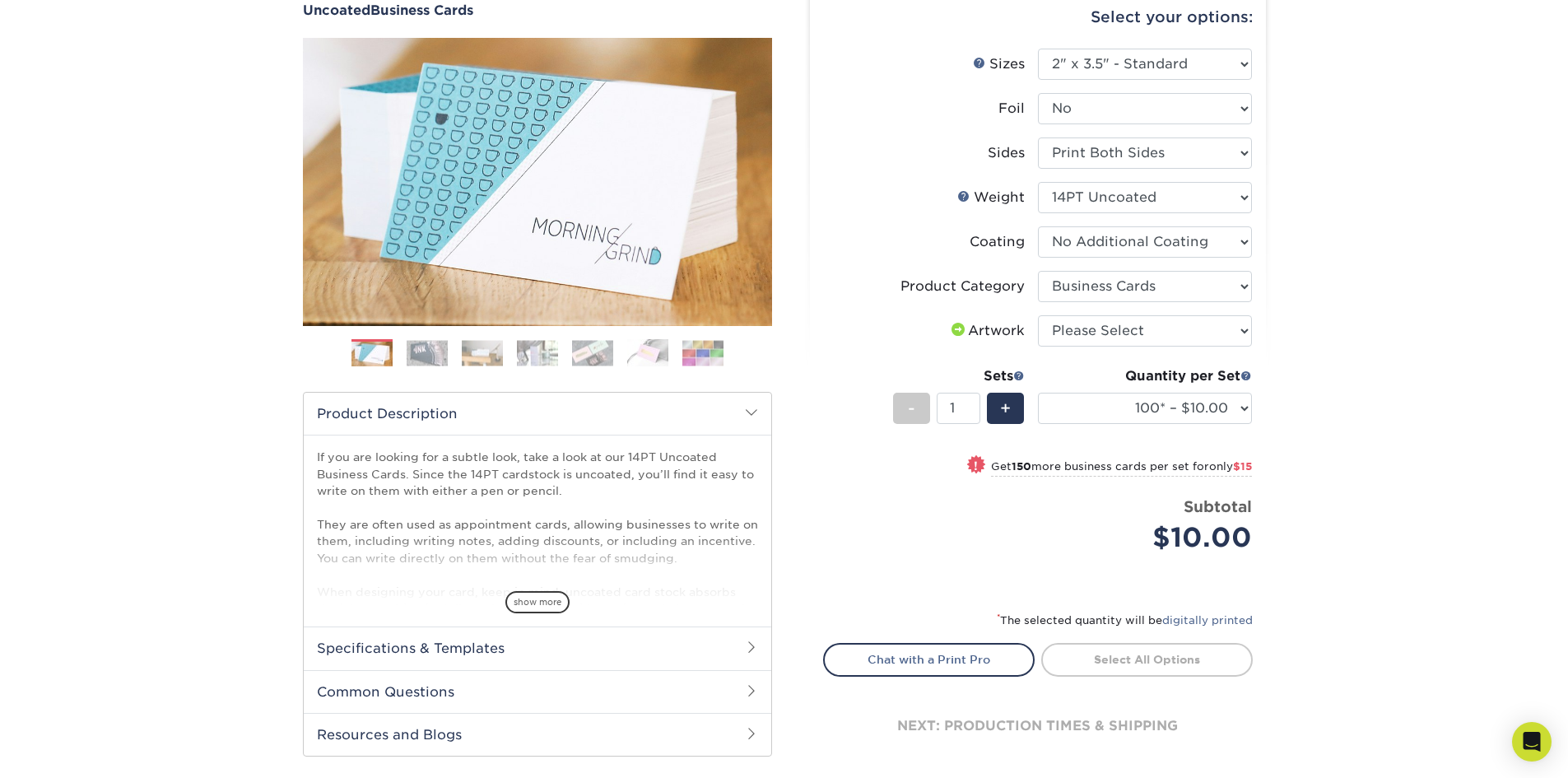
scroll to position [0, 0]
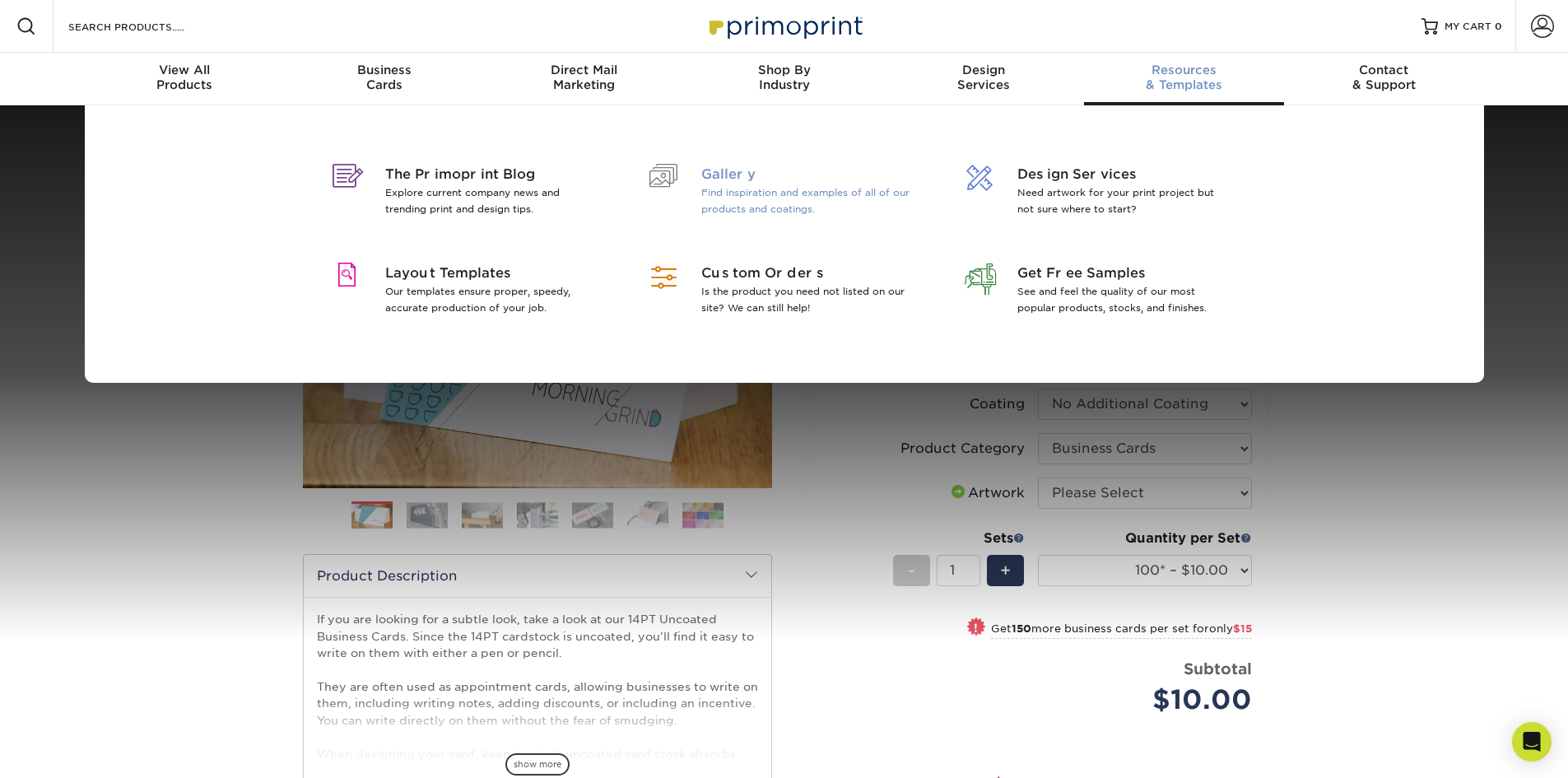
click at [743, 176] on span "Gallery" at bounding box center [808, 175] width 213 height 20
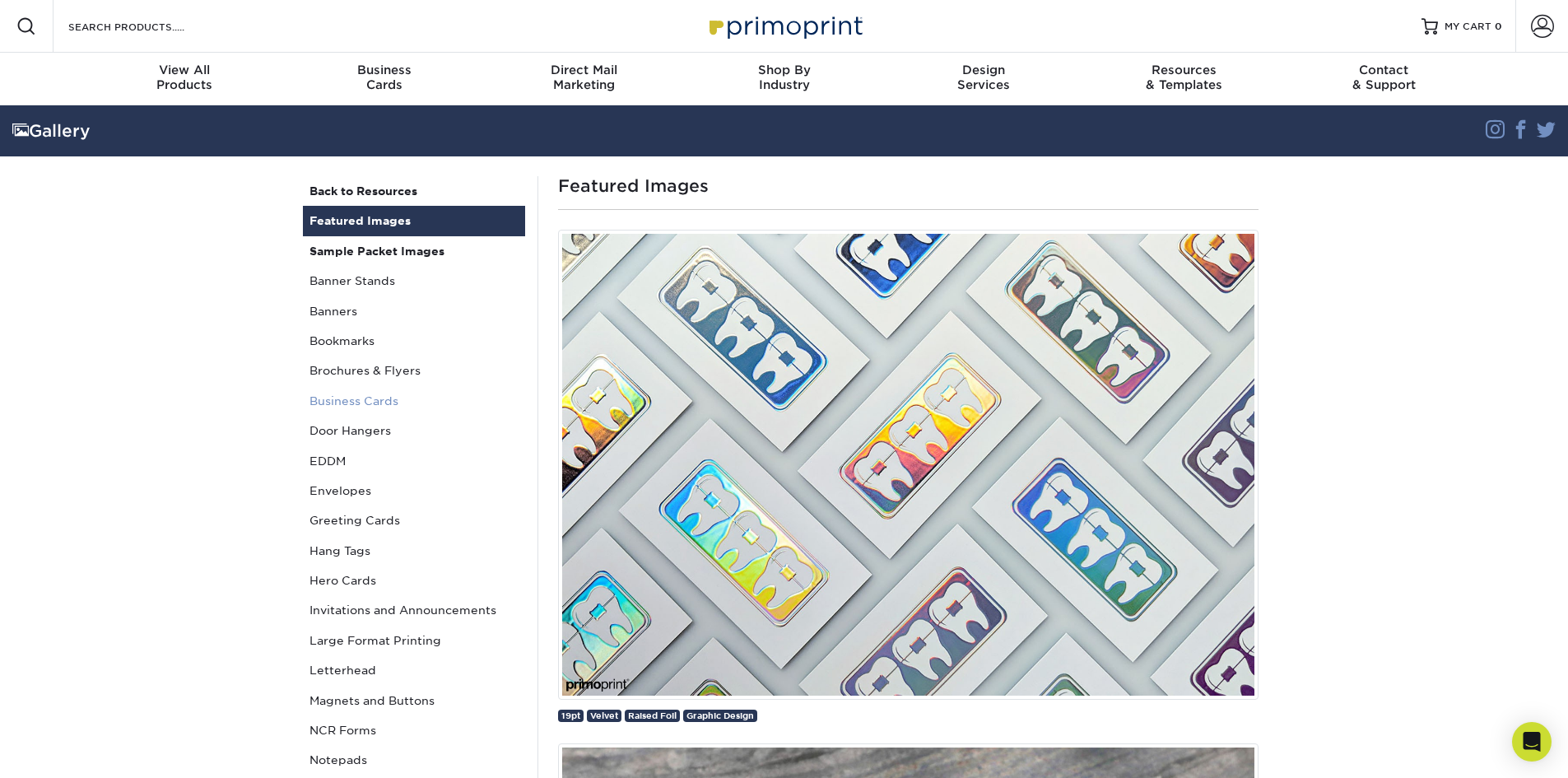
click at [364, 406] on link "Business Cards" at bounding box center [414, 401] width 222 height 29
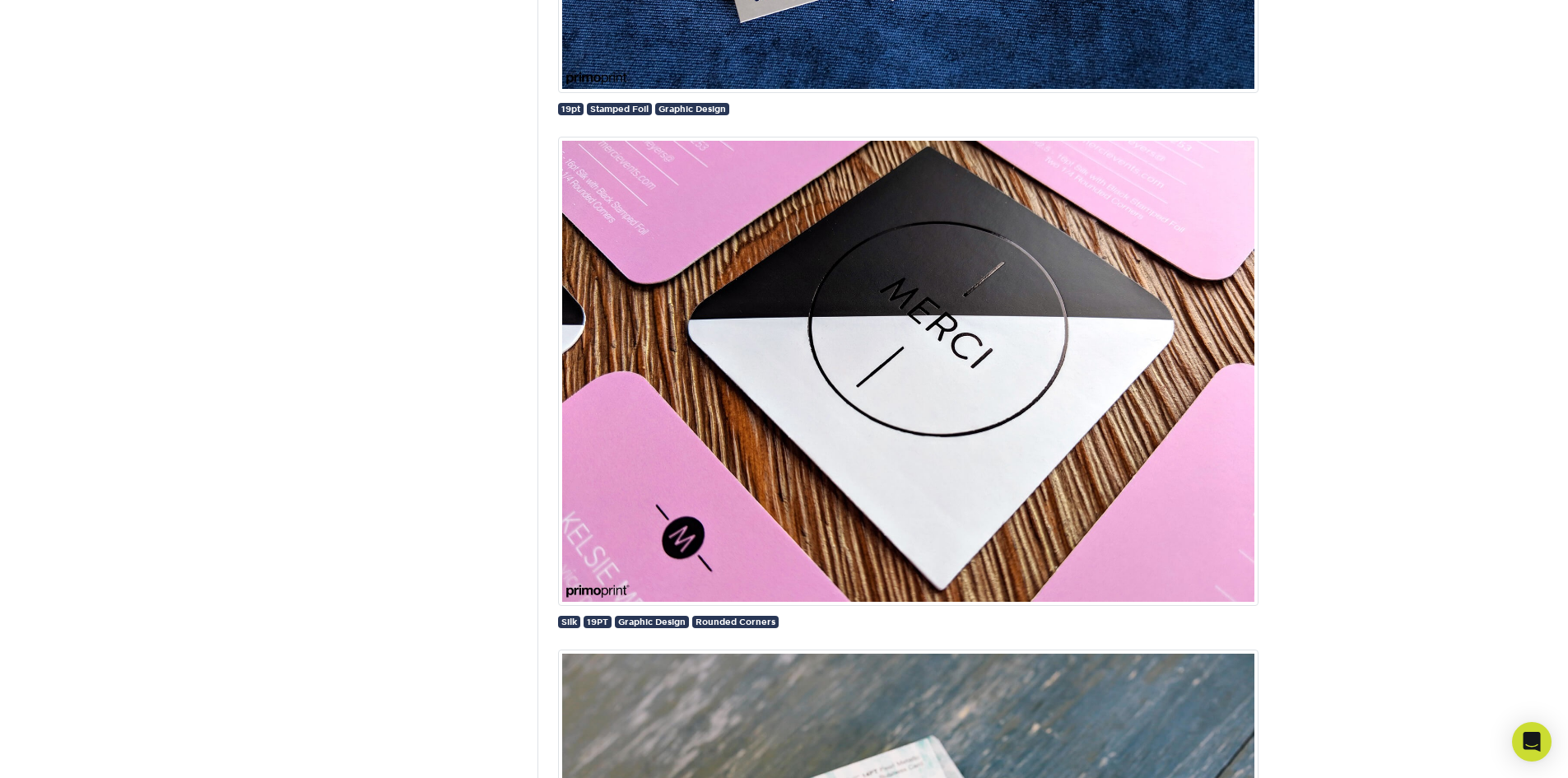
scroll to position [18945, 0]
